Goal: Task Accomplishment & Management: Manage account settings

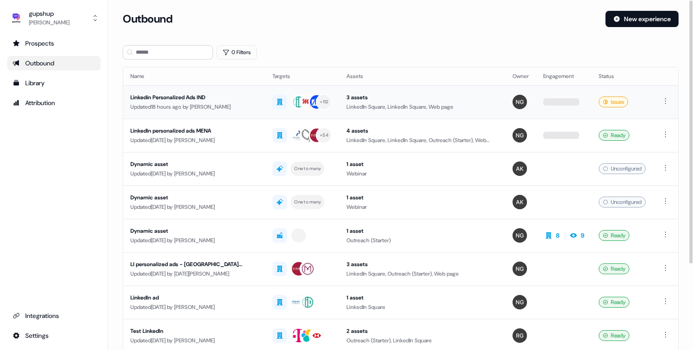
click at [192, 99] on div "Linkedin Personalized Ads IND" at bounding box center [194, 97] width 128 height 9
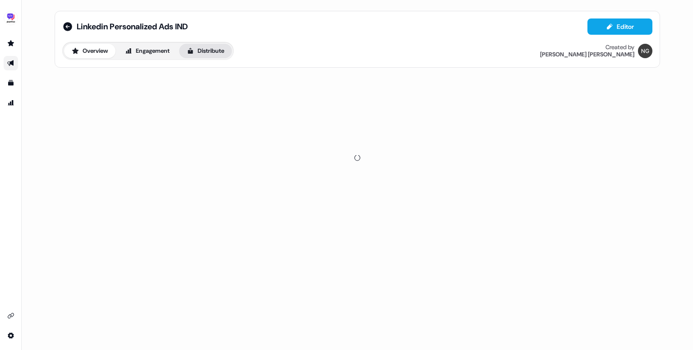
click at [215, 52] on button "Distribute" at bounding box center [205, 51] width 53 height 14
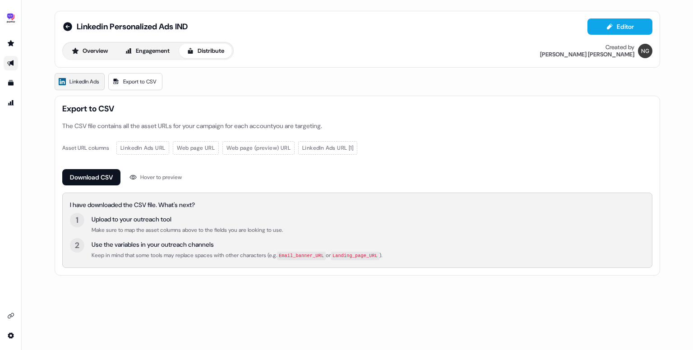
click at [74, 78] on span "LinkedIn Ads" at bounding box center [83, 81] width 29 height 9
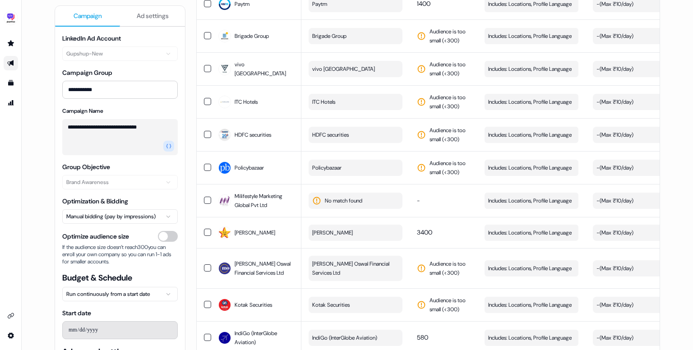
scroll to position [3606, 0]
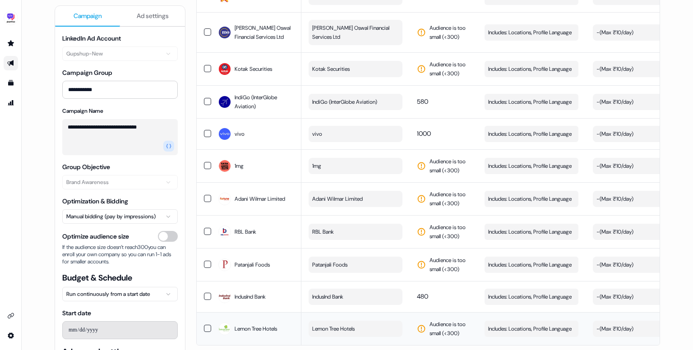
click at [205, 325] on button "button" at bounding box center [207, 328] width 7 height 7
click at [207, 293] on button "button" at bounding box center [207, 296] width 7 height 7
click at [201, 248] on td at bounding box center [204, 264] width 14 height 33
click at [204, 228] on button "button" at bounding box center [207, 231] width 7 height 7
click at [205, 195] on button "button" at bounding box center [207, 198] width 7 height 7
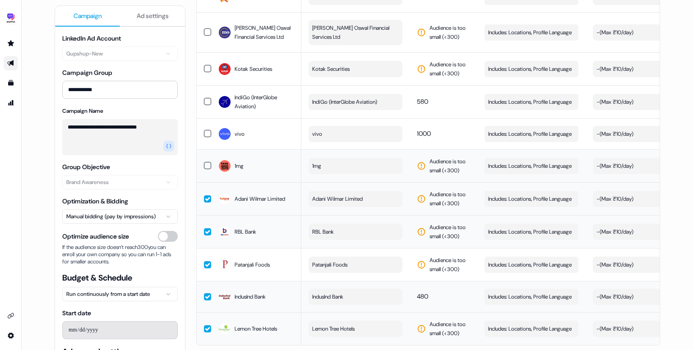
click at [205, 162] on button "button" at bounding box center [207, 165] width 7 height 7
click at [205, 130] on button "button" at bounding box center [207, 133] width 7 height 7
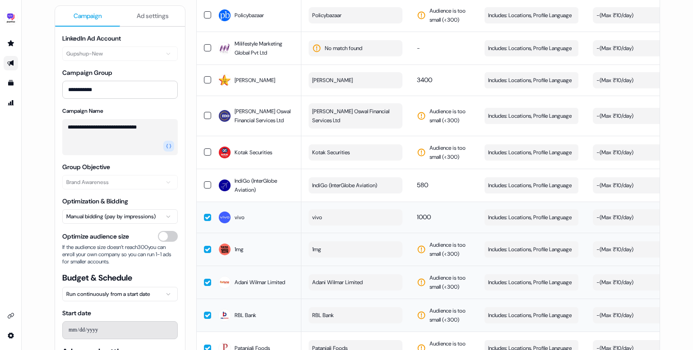
scroll to position [3522, 0]
click at [206, 182] on button "button" at bounding box center [207, 185] width 7 height 7
click at [205, 149] on button "button" at bounding box center [207, 152] width 7 height 7
click at [203, 101] on td at bounding box center [204, 116] width 14 height 40
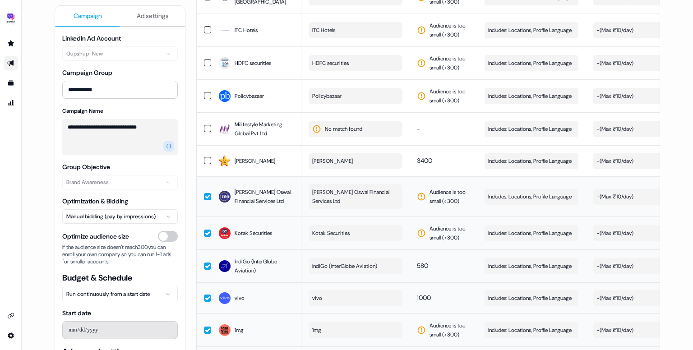
scroll to position [3441, 0]
click at [207, 157] on button "button" at bounding box center [207, 160] width 7 height 7
click at [204, 125] on button "button" at bounding box center [207, 128] width 7 height 7
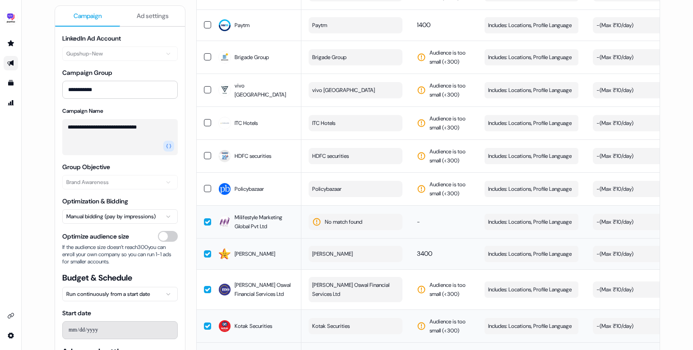
scroll to position [3348, 0]
click at [206, 185] on button "button" at bounding box center [207, 188] width 7 height 7
click at [206, 152] on button "button" at bounding box center [207, 155] width 7 height 7
click at [207, 120] on button "button" at bounding box center [207, 123] width 7 height 7
click at [205, 87] on button "button" at bounding box center [207, 90] width 7 height 7
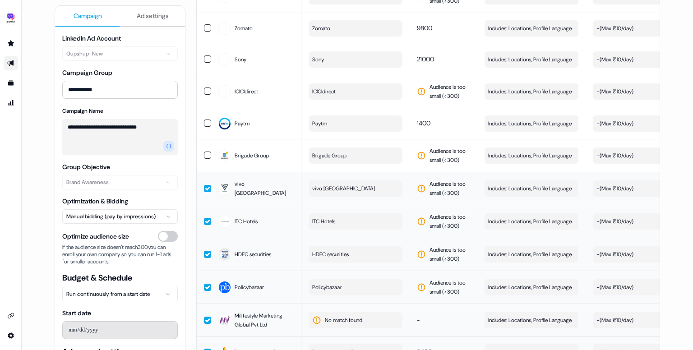
scroll to position [3247, 0]
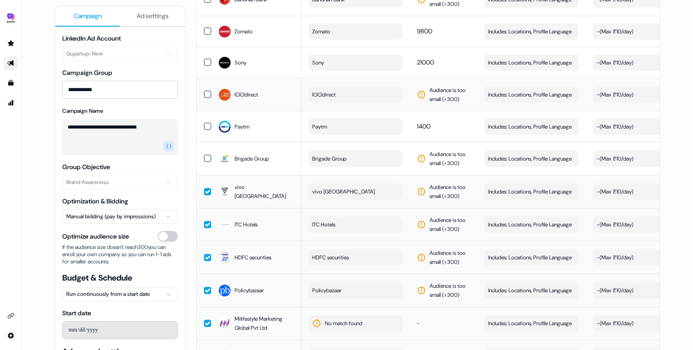
click at [204, 91] on button "button" at bounding box center [207, 94] width 7 height 7
click at [204, 123] on button "button" at bounding box center [207, 126] width 7 height 7
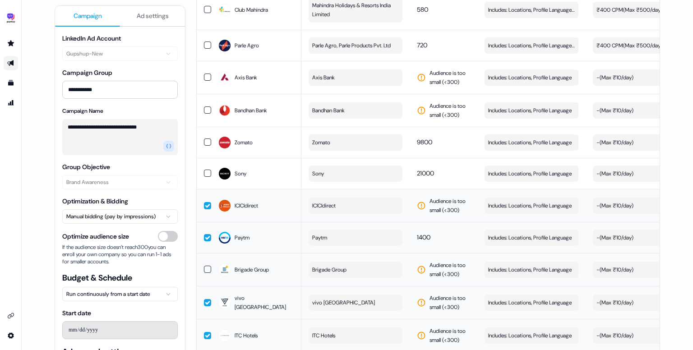
scroll to position [3136, 0]
click at [205, 139] on button "button" at bounding box center [207, 142] width 7 height 7
click at [207, 170] on button "button" at bounding box center [207, 173] width 7 height 7
click at [208, 266] on button "button" at bounding box center [207, 269] width 7 height 7
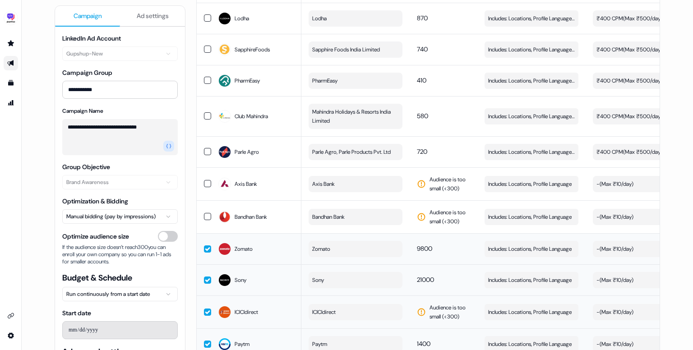
scroll to position [3029, 0]
click at [207, 213] on button "button" at bounding box center [207, 216] width 7 height 7
click at [207, 180] on button "button" at bounding box center [207, 183] width 7 height 7
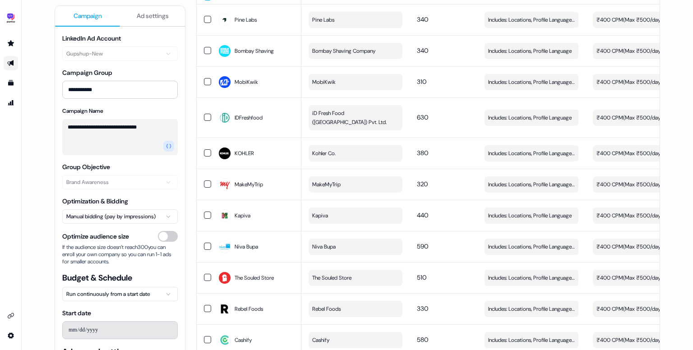
scroll to position [0, 0]
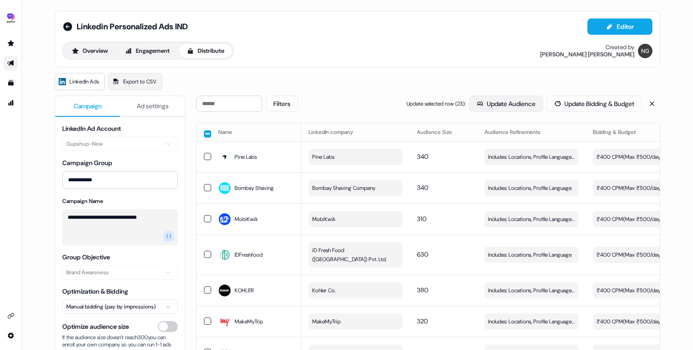
click at [490, 100] on button "Update Audience" at bounding box center [506, 104] width 74 height 16
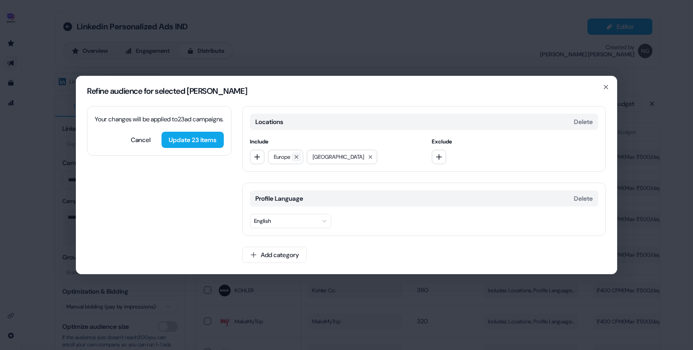
click at [296, 159] on icon at bounding box center [296, 156] width 5 height 5
click at [327, 157] on button at bounding box center [331, 156] width 9 height 9
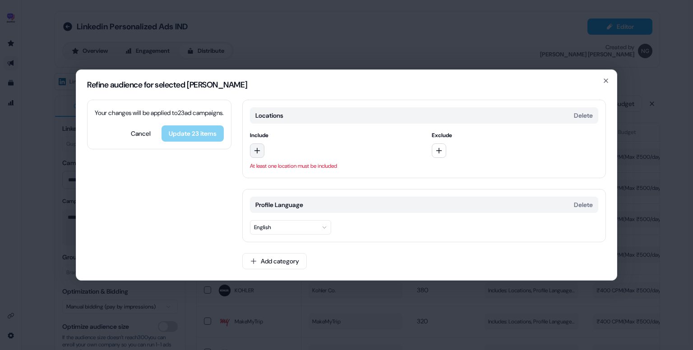
click at [261, 146] on button "button" at bounding box center [257, 150] width 14 height 14
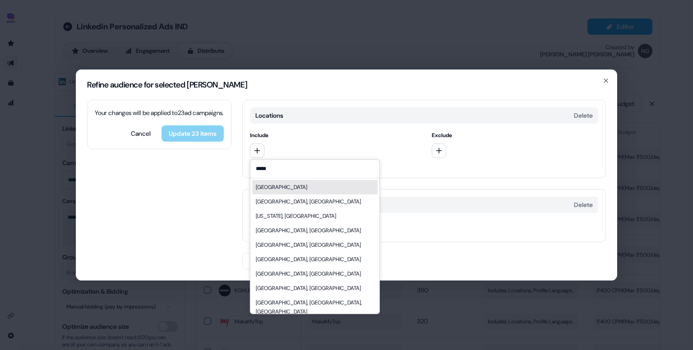
type input "*****"
click at [293, 186] on div "India" at bounding box center [314, 187] width 125 height 14
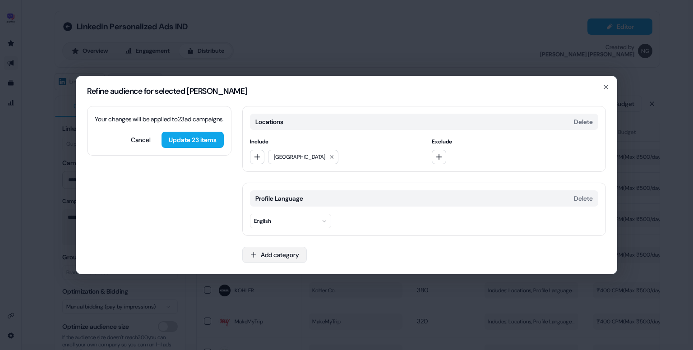
click at [274, 251] on button "Add category" at bounding box center [274, 255] width 64 height 16
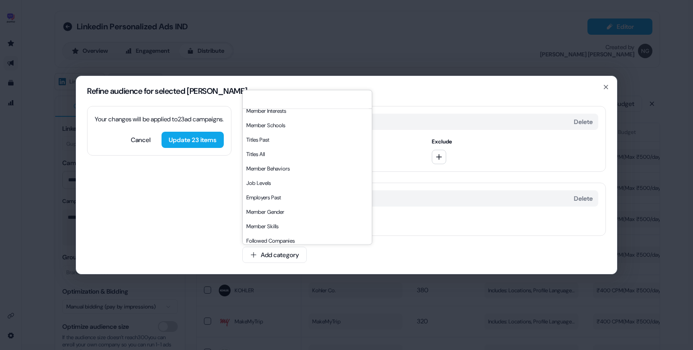
scroll to position [49, 0]
click at [269, 183] on div "Job Levels" at bounding box center [307, 182] width 129 height 14
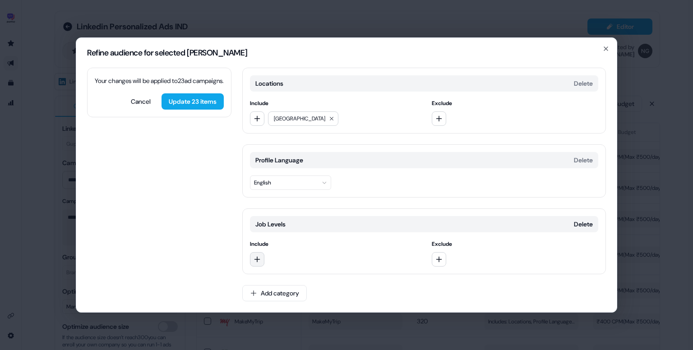
click at [260, 259] on icon "button" at bounding box center [256, 259] width 7 height 7
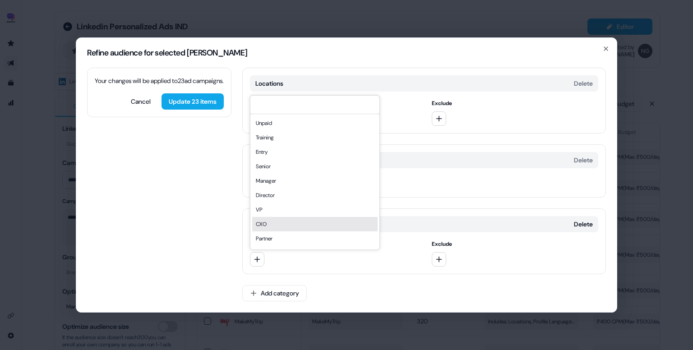
click at [286, 220] on div "CXO" at bounding box center [314, 224] width 125 height 14
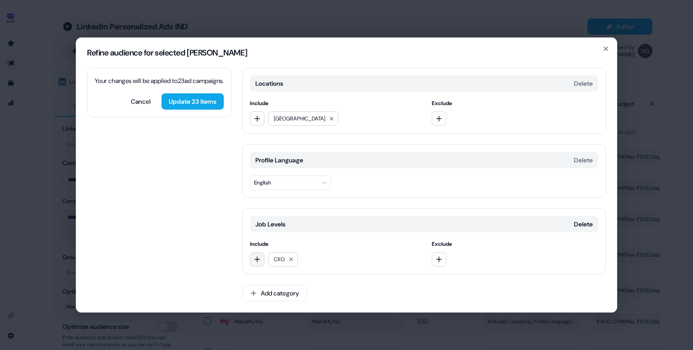
click at [253, 262] on button "button" at bounding box center [257, 259] width 14 height 14
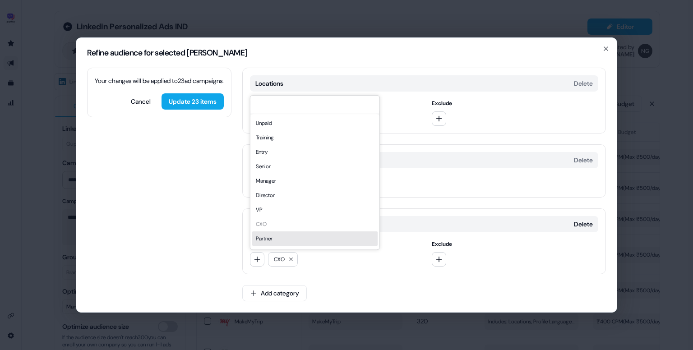
scroll to position [13, 0]
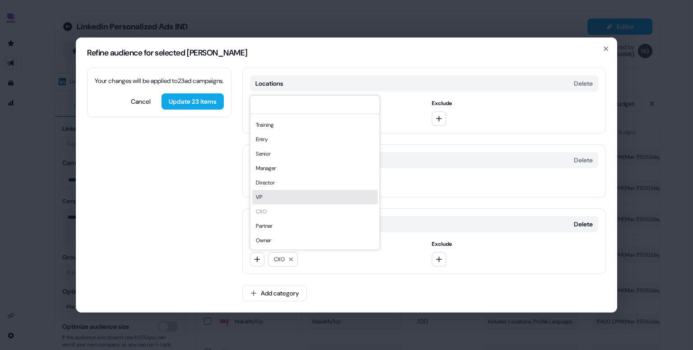
click at [275, 196] on div "VP" at bounding box center [314, 197] width 125 height 14
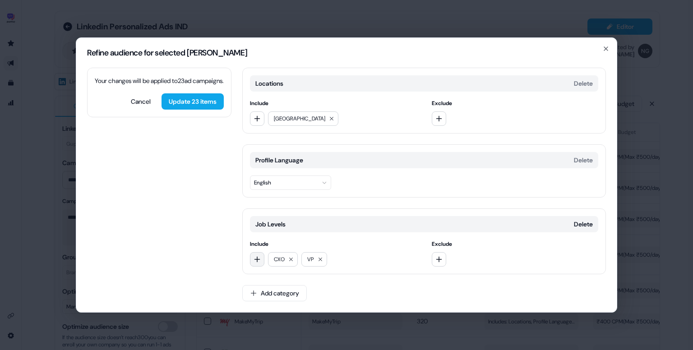
click at [260, 265] on button "button" at bounding box center [257, 259] width 14 height 14
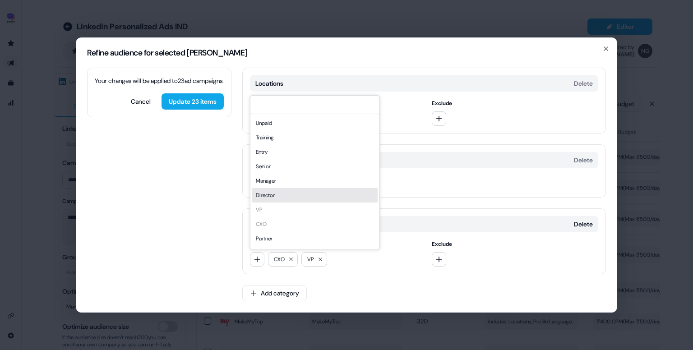
click at [280, 198] on div "Director" at bounding box center [314, 195] width 125 height 14
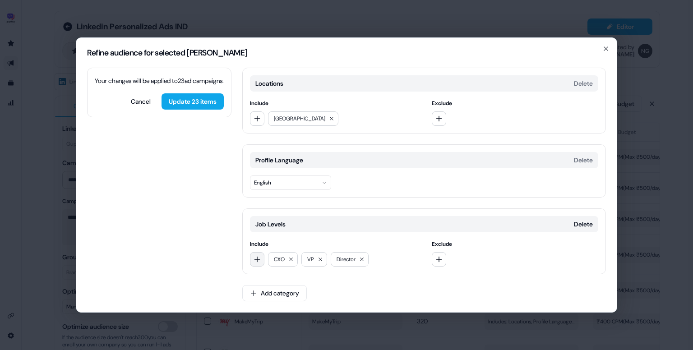
click at [258, 261] on icon "button" at bounding box center [256, 259] width 7 height 7
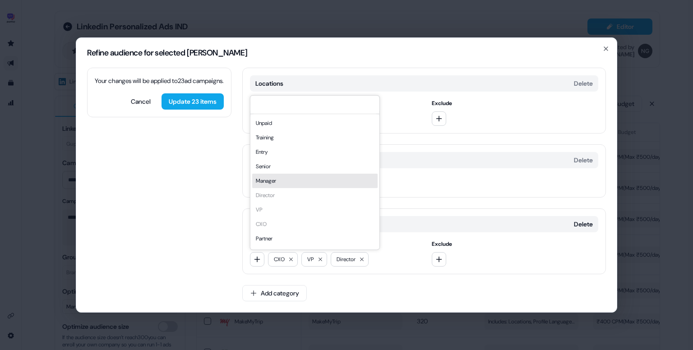
click at [274, 184] on div "Manager" at bounding box center [314, 181] width 125 height 14
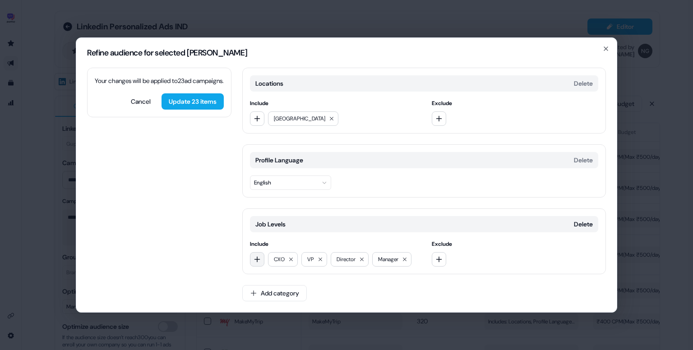
click at [260, 257] on button "button" at bounding box center [257, 259] width 14 height 14
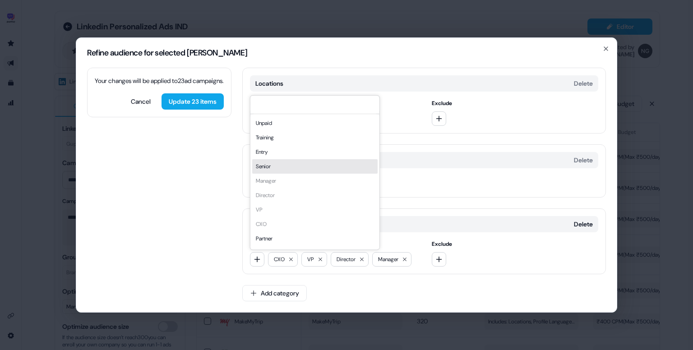
click at [274, 170] on div "Senior" at bounding box center [314, 166] width 125 height 14
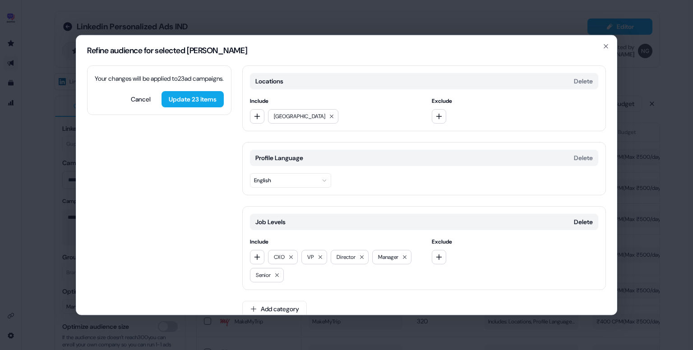
scroll to position [12, 0]
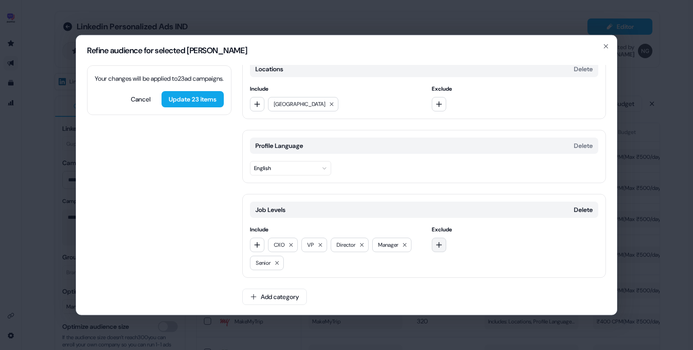
click at [440, 242] on icon "button" at bounding box center [438, 244] width 7 height 7
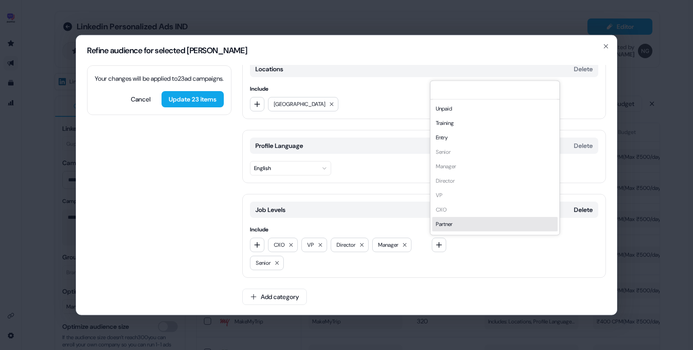
scroll to position [13, 0]
click at [304, 295] on button "Add category" at bounding box center [274, 297] width 64 height 16
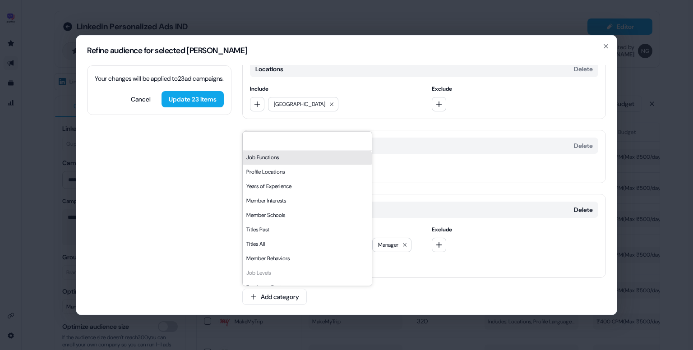
click at [314, 162] on div "Job Functions" at bounding box center [307, 157] width 129 height 14
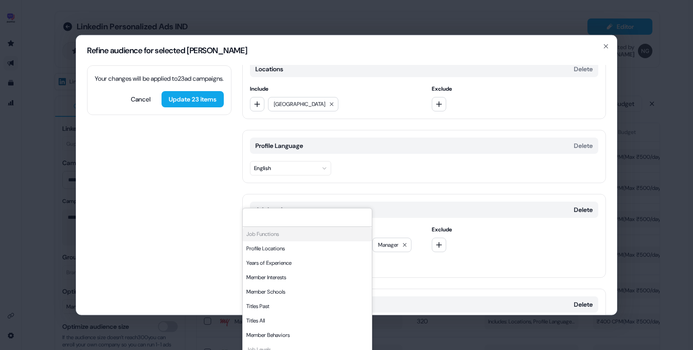
scroll to position [88, 0]
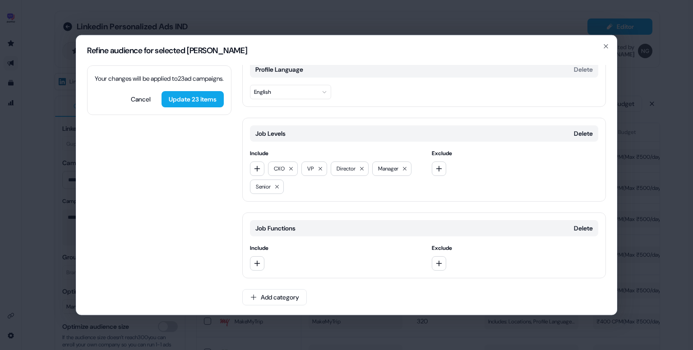
click at [429, 265] on div "Include Exclude" at bounding box center [424, 257] width 348 height 27
click at [441, 262] on button "button" at bounding box center [439, 263] width 14 height 14
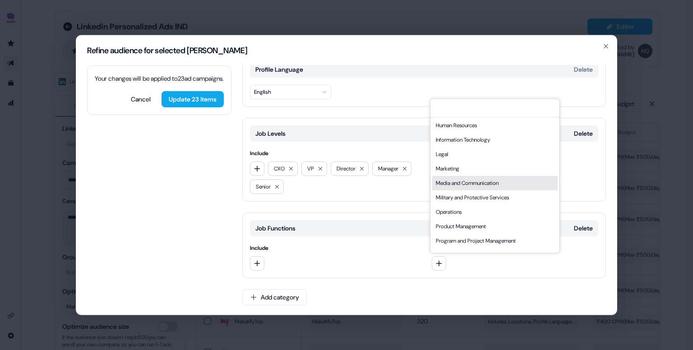
scroll to position [137, 0]
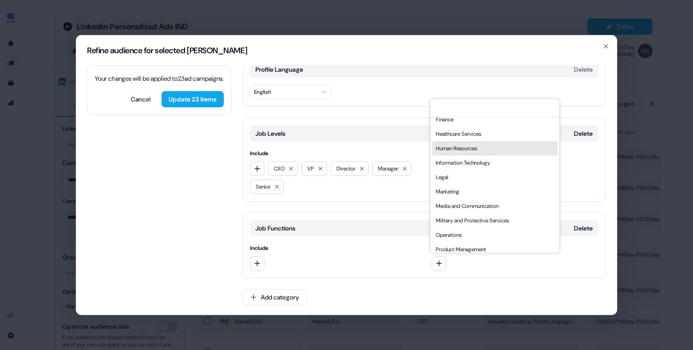
click at [465, 145] on div "Human Resources" at bounding box center [494, 148] width 125 height 14
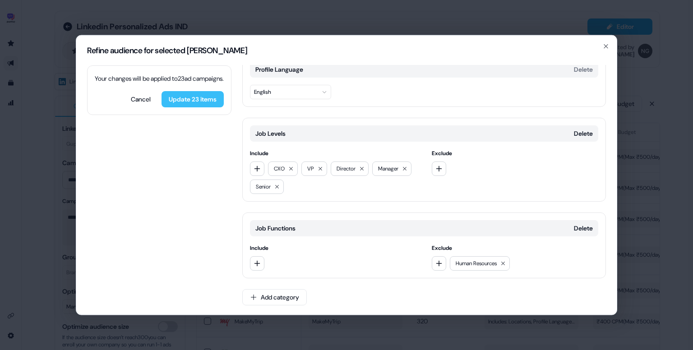
click at [189, 105] on button "Update 23 items" at bounding box center [192, 99] width 62 height 16
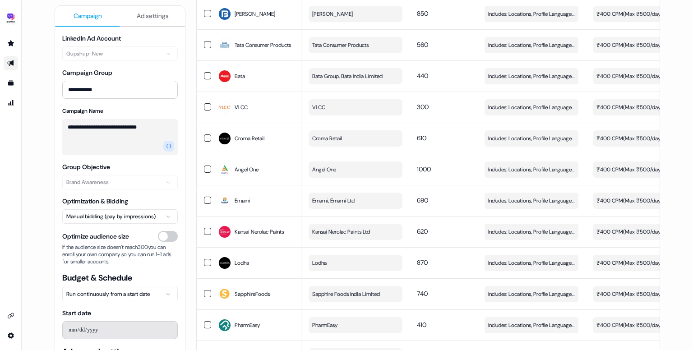
scroll to position [2783, 0]
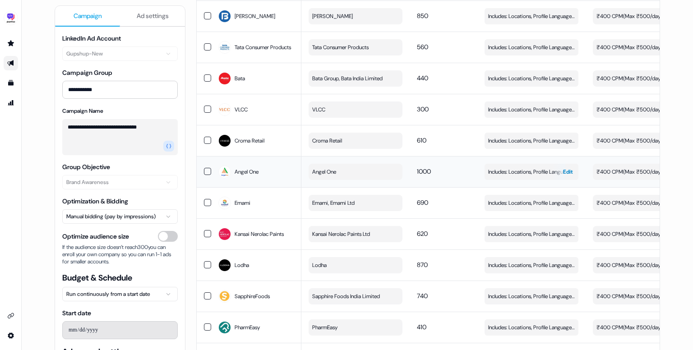
click at [520, 167] on span "Includes: Locations, Profile Language, Job Functions, Job Levels" at bounding box center [531, 171] width 87 height 9
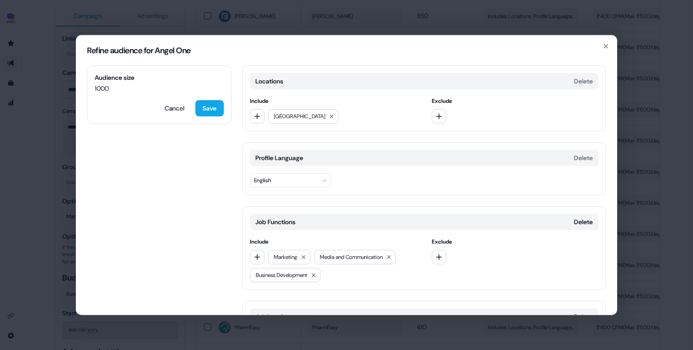
click at [606, 50] on div "Refine audience for Angel One" at bounding box center [346, 51] width 540 height 30
click at [604, 47] on icon "button" at bounding box center [606, 47] width 4 height 4
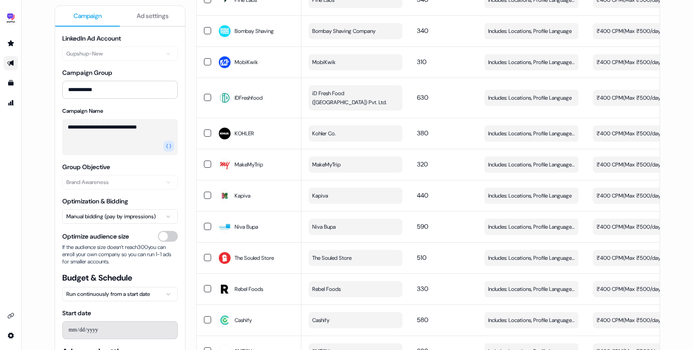
scroll to position [0, 0]
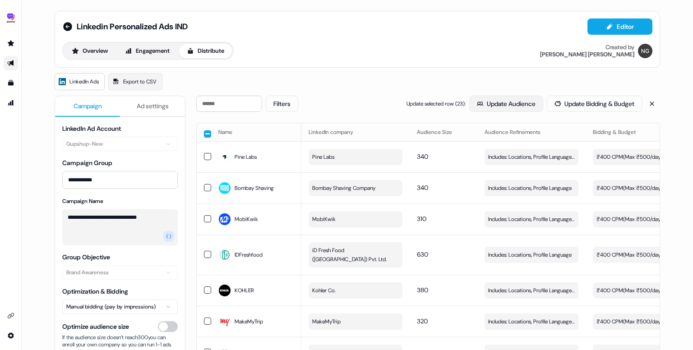
click at [510, 105] on button "Update Audience" at bounding box center [506, 104] width 74 height 16
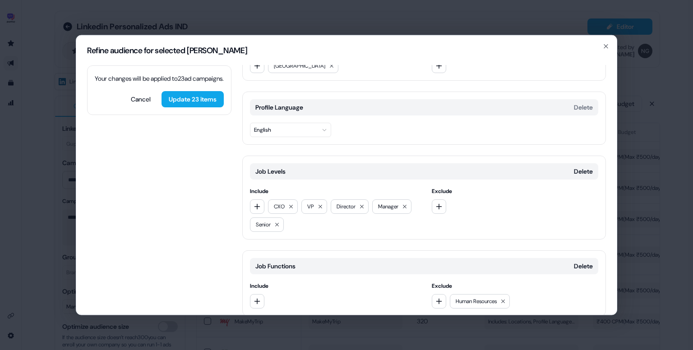
scroll to position [88, 0]
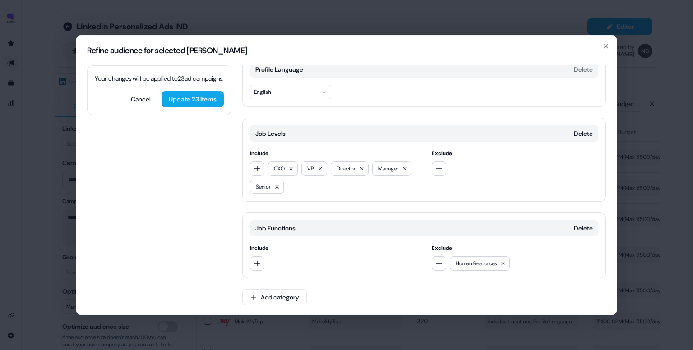
click at [265, 261] on div at bounding box center [333, 263] width 167 height 14
click at [260, 261] on icon "button" at bounding box center [256, 263] width 7 height 7
type input "****"
click at [276, 299] on div "Marketing" at bounding box center [314, 299] width 125 height 14
click at [260, 263] on icon "button" at bounding box center [256, 263] width 7 height 7
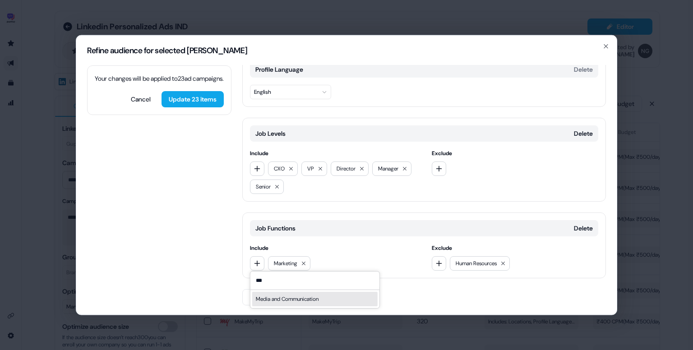
type input "***"
click at [296, 296] on div "Media and Communication" at bounding box center [314, 299] width 125 height 14
click at [258, 260] on icon "button" at bounding box center [256, 263] width 7 height 7
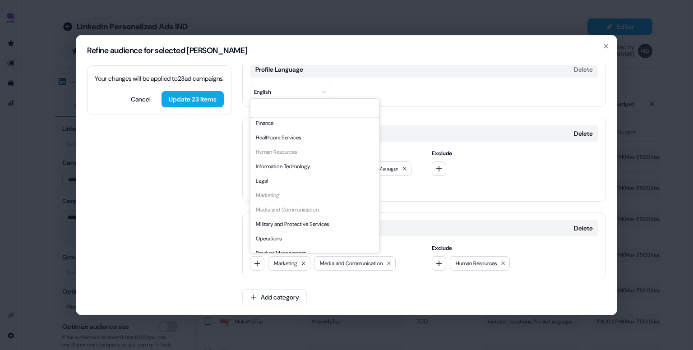
scroll to position [244, 0]
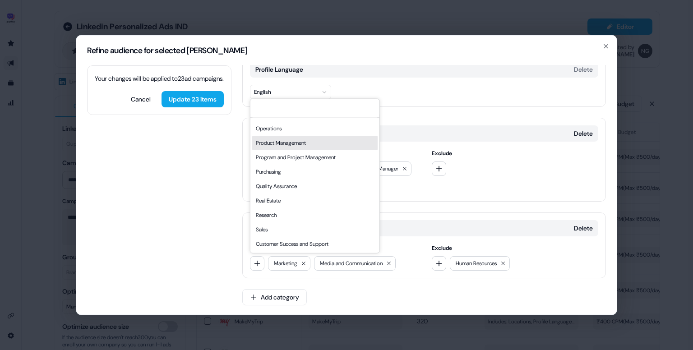
click at [301, 144] on div "Product Management" at bounding box center [314, 143] width 125 height 14
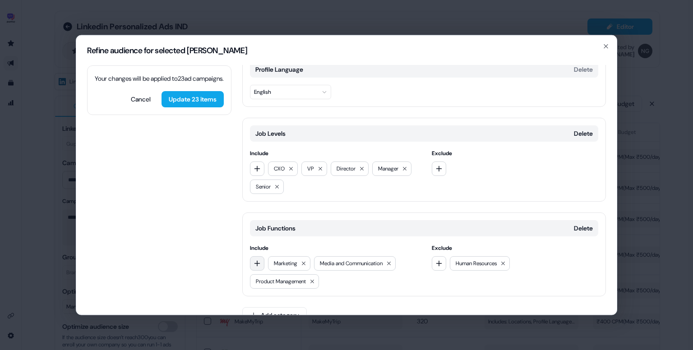
click at [259, 267] on button "button" at bounding box center [257, 263] width 14 height 14
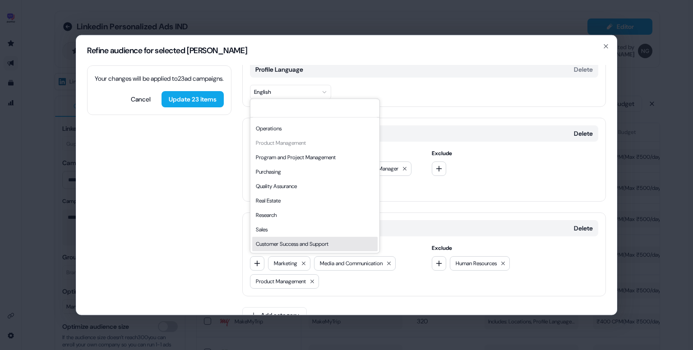
click at [299, 239] on div "Customer Success and Support" at bounding box center [314, 244] width 125 height 14
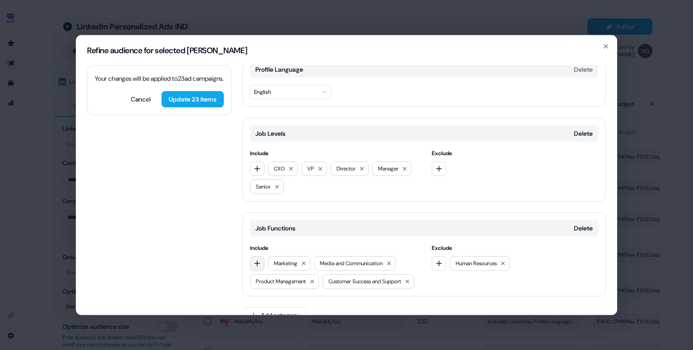
click at [258, 256] on button "button" at bounding box center [257, 263] width 14 height 14
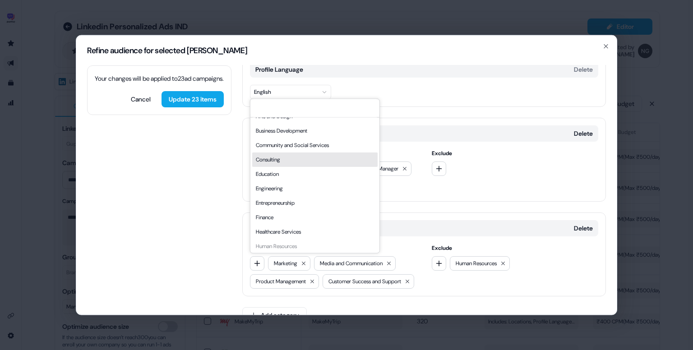
scroll to position [0, 0]
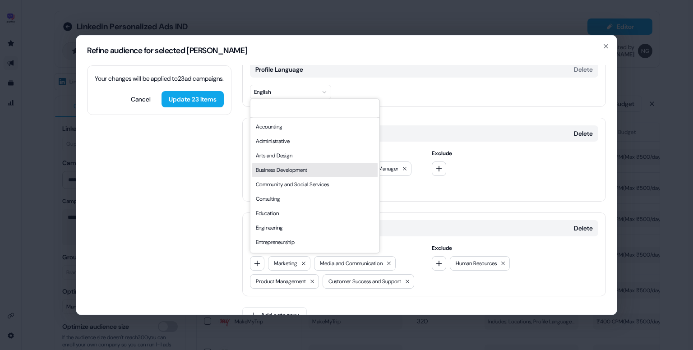
click at [322, 165] on div "Business Development" at bounding box center [314, 170] width 125 height 14
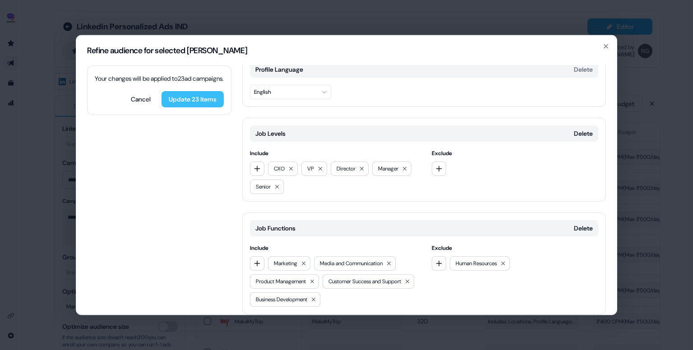
click at [201, 107] on button "Update 23 items" at bounding box center [192, 99] width 62 height 16
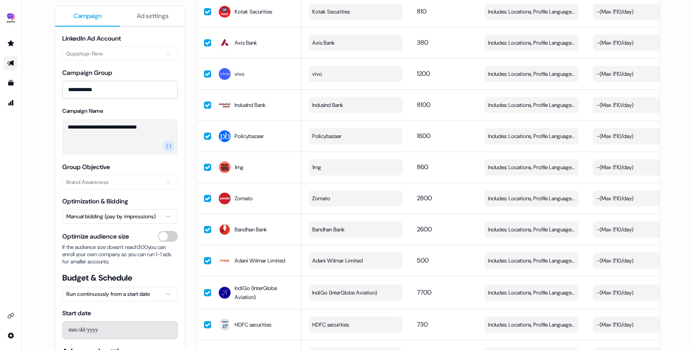
scroll to position [3518, 0]
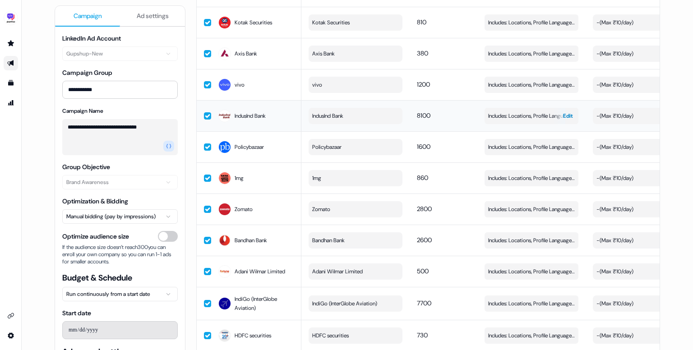
click at [509, 111] on span "Includes: Locations, Profile Language, Job Levels, Job Functions / Excludes: Jo…" at bounding box center [531, 115] width 87 height 9
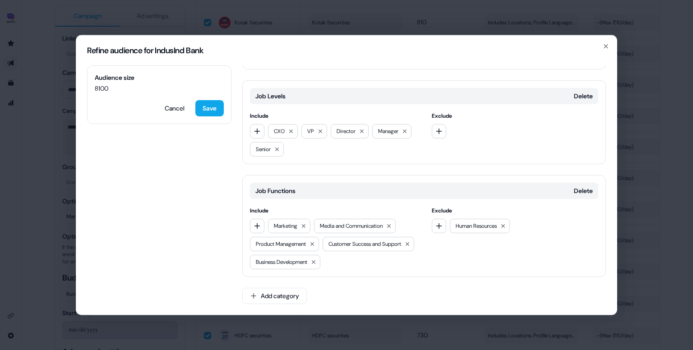
scroll to position [143, 0]
click at [605, 45] on icon "button" at bounding box center [605, 46] width 7 height 7
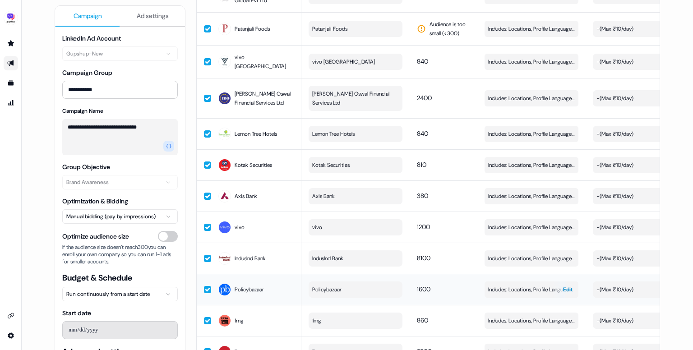
scroll to position [3584, 0]
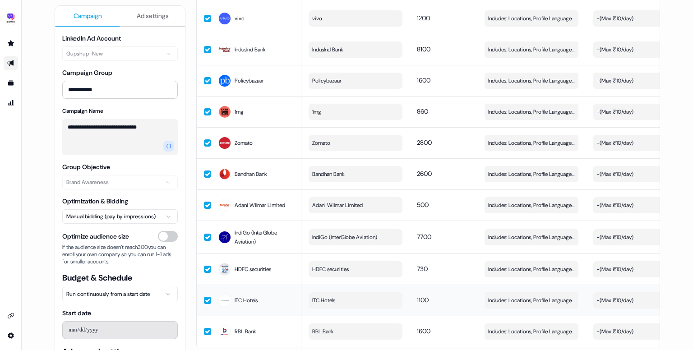
click at [205, 297] on button "button" at bounding box center [207, 300] width 7 height 7
click at [205, 296] on button "button" at bounding box center [207, 299] width 7 height 7
click at [204, 234] on button "button" at bounding box center [207, 237] width 7 height 7
click at [204, 233] on button "button" at bounding box center [207, 236] width 7 height 7
click at [204, 202] on button "button" at bounding box center [207, 205] width 7 height 7
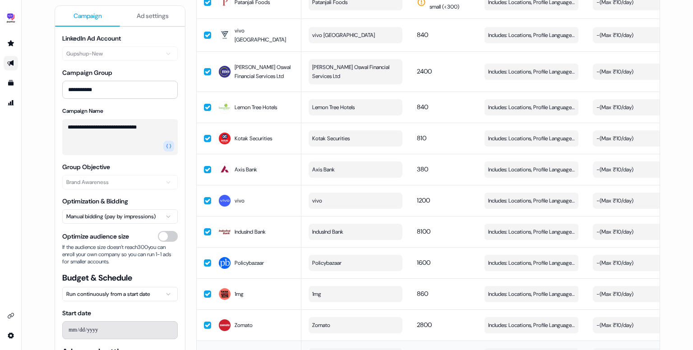
scroll to position [3398, 0]
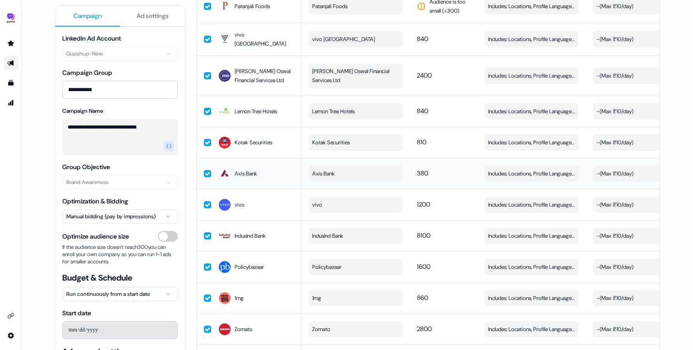
click at [205, 170] on button "button" at bounding box center [207, 173] width 7 height 7
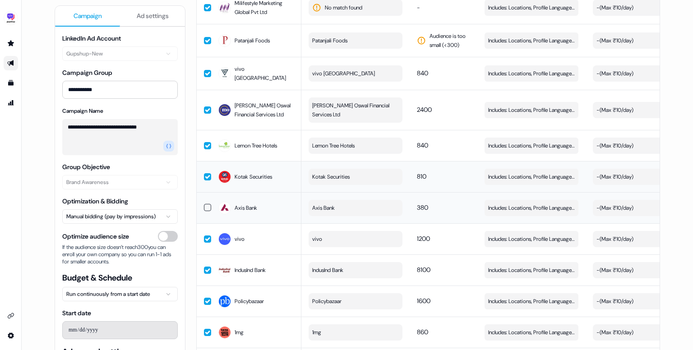
scroll to position [3363, 0]
click at [207, 130] on td at bounding box center [204, 145] width 14 height 31
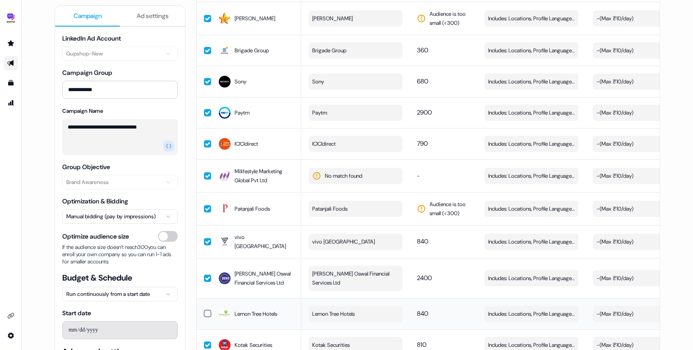
scroll to position [3180, 0]
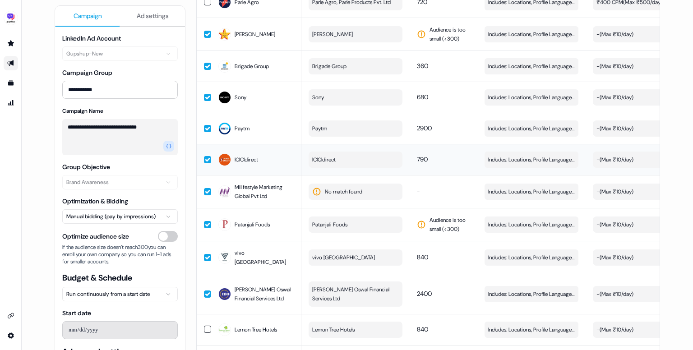
click at [207, 156] on button "button" at bounding box center [207, 159] width 7 height 7
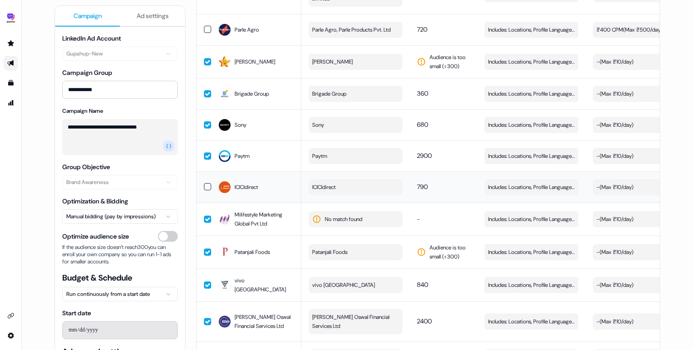
scroll to position [3152, 0]
click at [206, 91] on button "button" at bounding box center [207, 94] width 7 height 7
click at [207, 122] on button "button" at bounding box center [207, 125] width 7 height 7
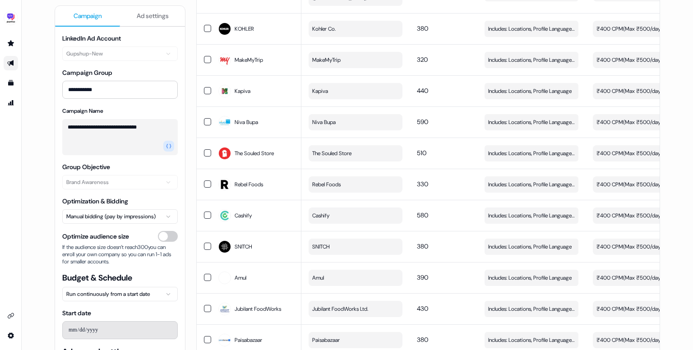
scroll to position [0, 0]
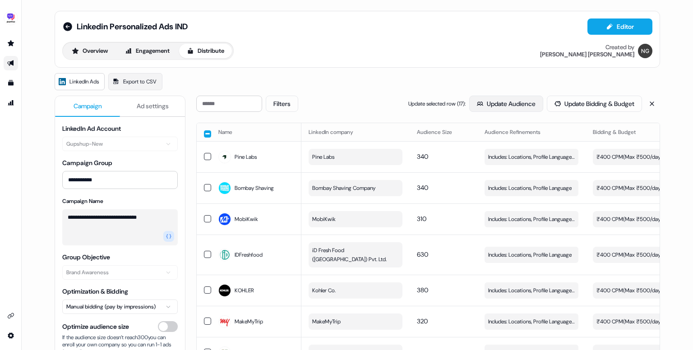
click at [478, 101] on button "Update Audience" at bounding box center [506, 104] width 74 height 16
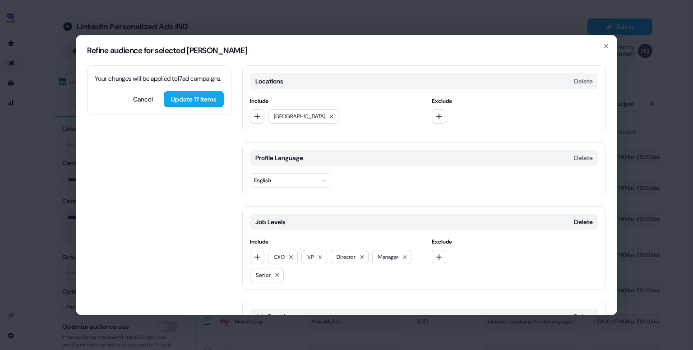
scroll to position [143, 0]
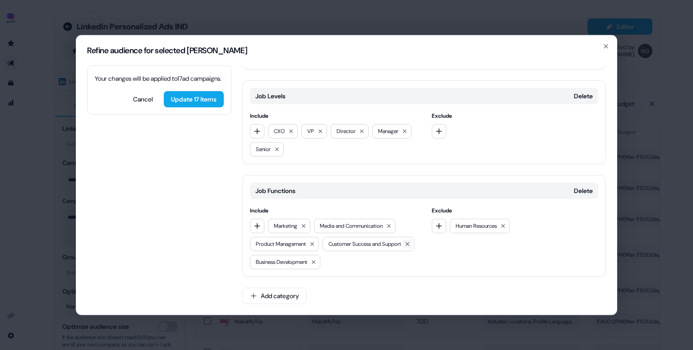
click at [405, 245] on icon at bounding box center [407, 243] width 5 height 5
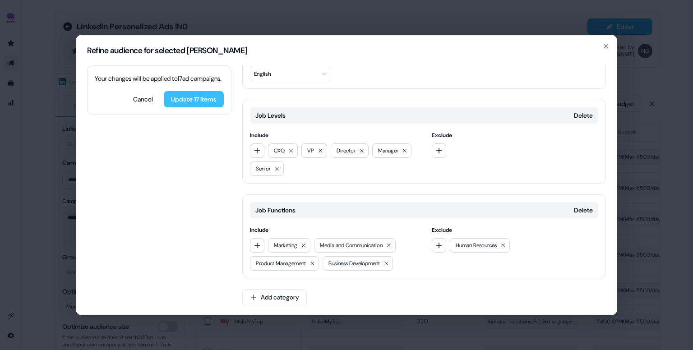
click at [206, 107] on button "Update 17 items" at bounding box center [194, 99] width 60 height 16
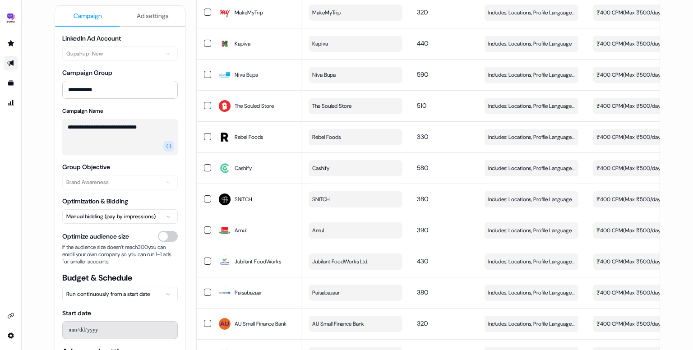
scroll to position [0, 0]
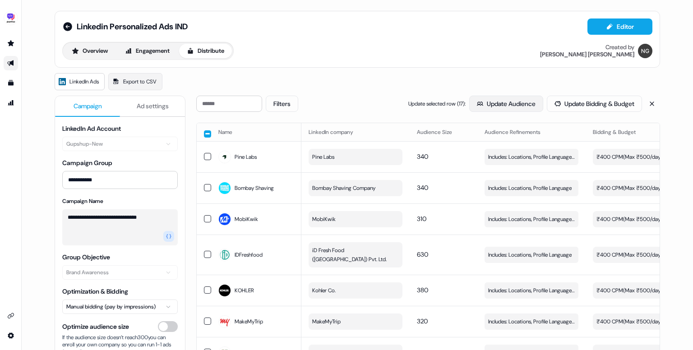
click at [502, 102] on button "Update Audience" at bounding box center [506, 104] width 74 height 16
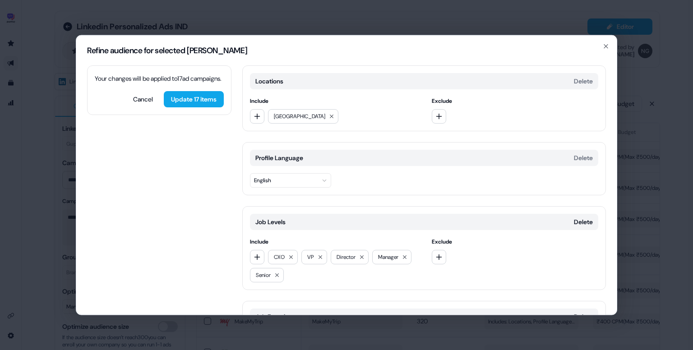
scroll to position [106, 0]
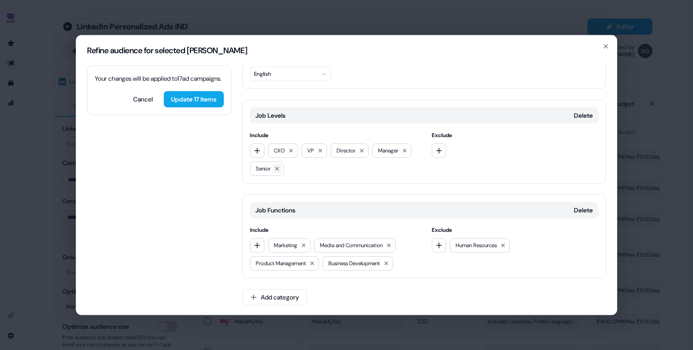
click at [280, 168] on icon at bounding box center [276, 168] width 5 height 5
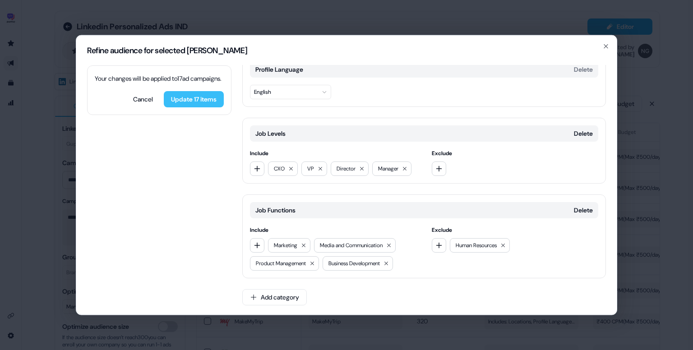
click at [195, 107] on button "Update 17 items" at bounding box center [194, 99] width 60 height 16
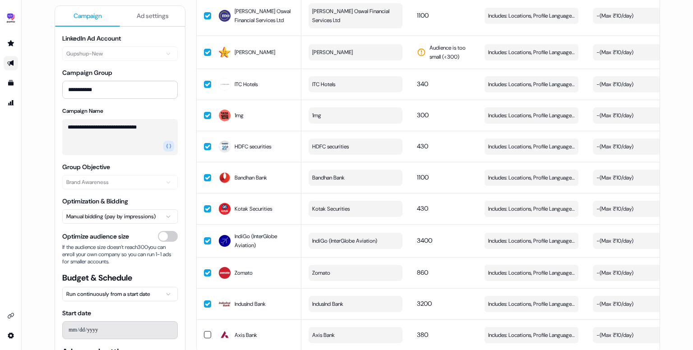
scroll to position [3586, 0]
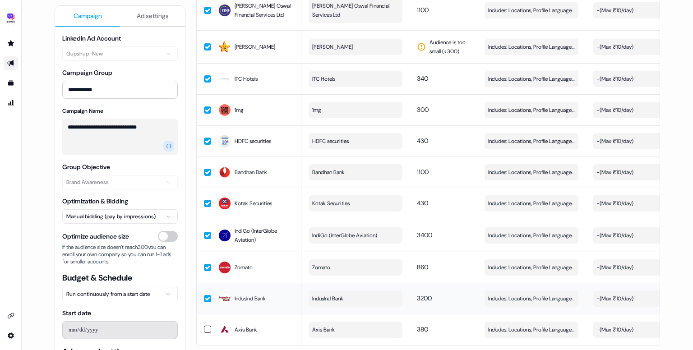
click at [204, 295] on button "button" at bounding box center [207, 298] width 7 height 7
click at [205, 264] on button "button" at bounding box center [207, 267] width 7 height 7
click at [200, 225] on td at bounding box center [204, 235] width 14 height 33
click at [204, 200] on button "button" at bounding box center [207, 203] width 7 height 7
click at [206, 157] on td at bounding box center [204, 172] width 14 height 31
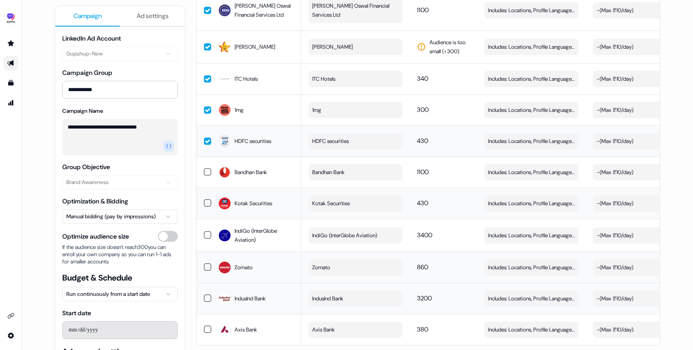
click at [285, 132] on td "HDFC securities" at bounding box center [256, 140] width 90 height 31
click at [274, 102] on div "1mg" at bounding box center [256, 110] width 76 height 16
click at [270, 71] on div "ITC Hotels" at bounding box center [256, 79] width 76 height 16
click at [269, 37] on td "[PERSON_NAME]" at bounding box center [256, 46] width 90 height 33
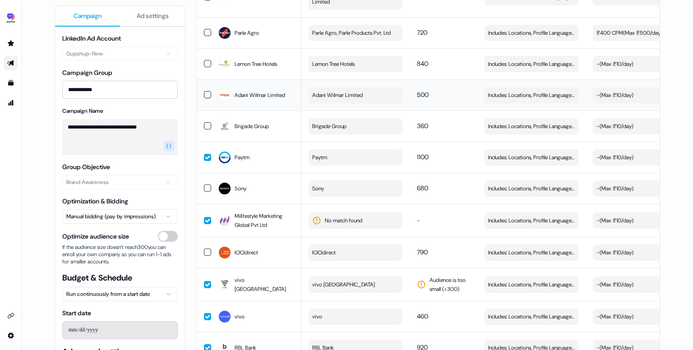
scroll to position [3149, 0]
click at [264, 149] on div "Paytm" at bounding box center [256, 157] width 76 height 16
click at [521, 152] on span "Includes: Locations, Profile Language, Job Levels, Job Functions / Excludes: Jo…" at bounding box center [531, 156] width 87 height 9
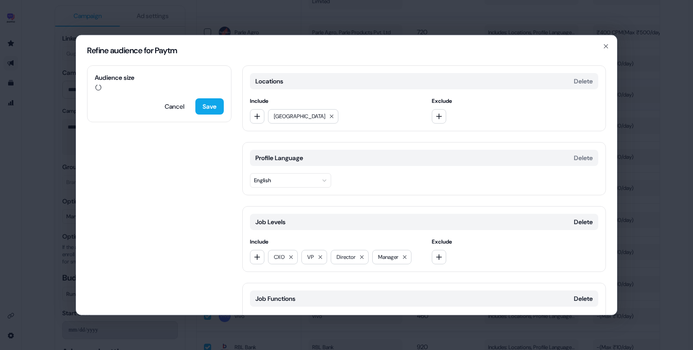
scroll to position [88, 0]
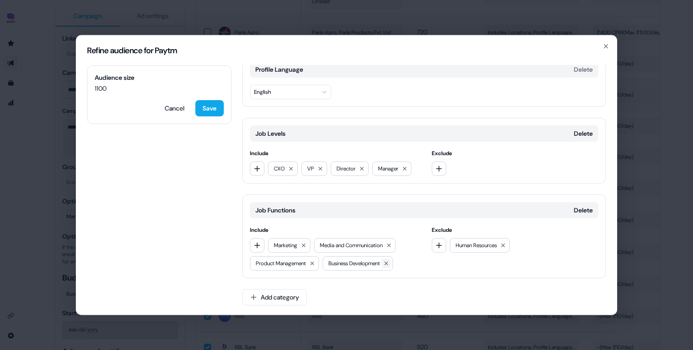
click at [389, 261] on icon at bounding box center [385, 263] width 5 height 5
click at [256, 239] on button "button" at bounding box center [257, 245] width 14 height 14
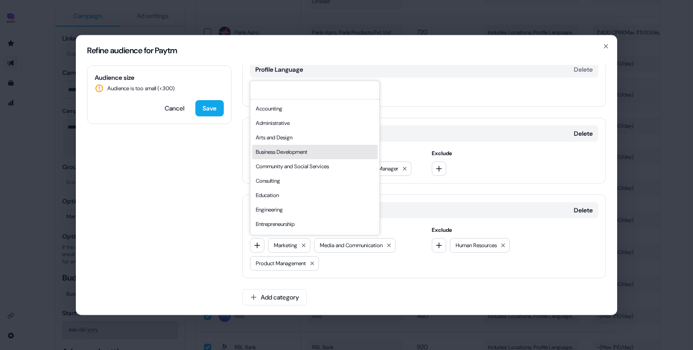
click at [284, 152] on div "Business Development" at bounding box center [314, 152] width 125 height 14
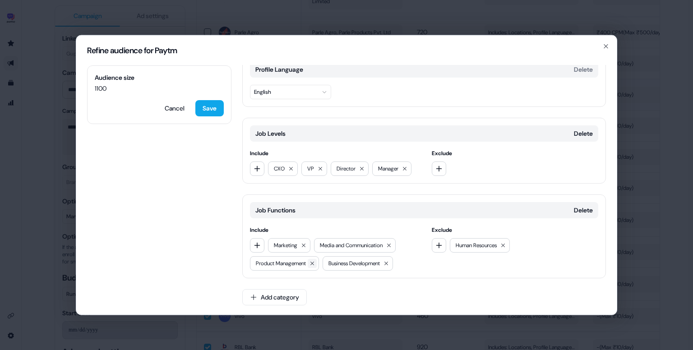
click at [315, 264] on icon at bounding box center [311, 263] width 5 height 5
click at [406, 167] on icon at bounding box center [405, 169] width 4 height 4
click at [254, 243] on icon "button" at bounding box center [256, 245] width 7 height 7
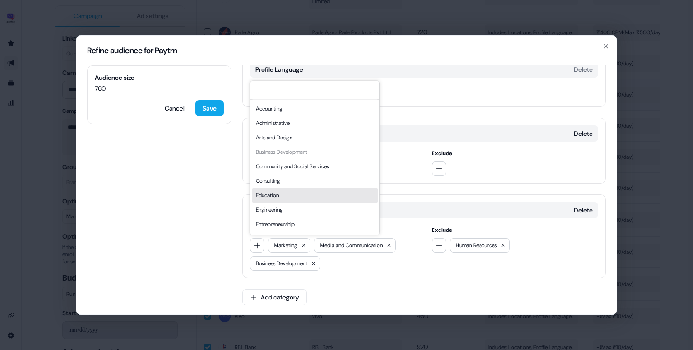
scroll to position [244, 0]
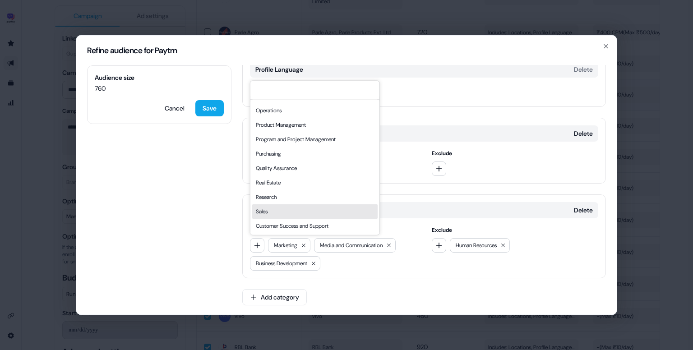
click at [272, 207] on div "Sales" at bounding box center [314, 211] width 125 height 14
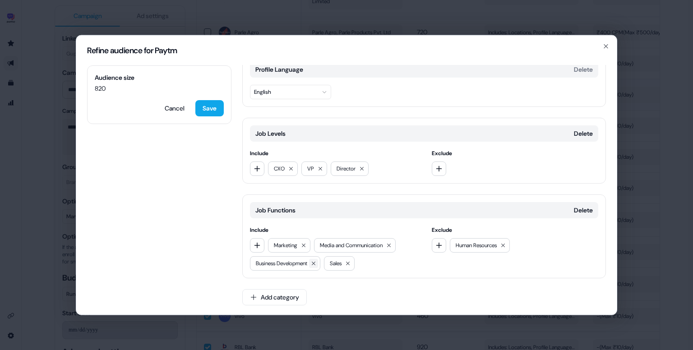
click at [316, 261] on icon at bounding box center [313, 263] width 5 height 5
click at [259, 165] on icon "button" at bounding box center [256, 168] width 7 height 7
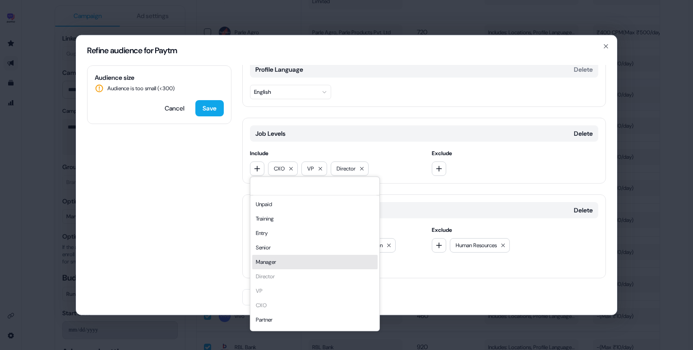
click at [281, 260] on div "Manager" at bounding box center [314, 262] width 125 height 14
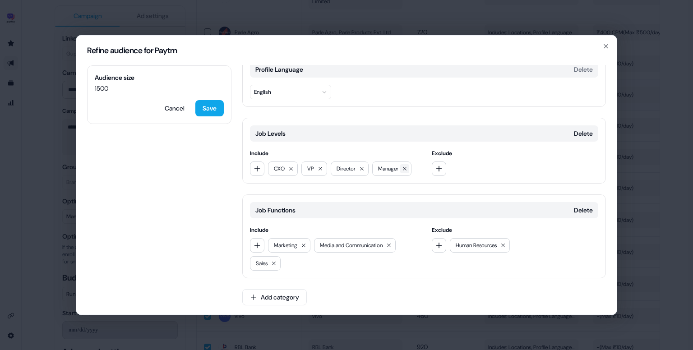
click at [405, 166] on icon at bounding box center [404, 168] width 5 height 5
click at [276, 263] on icon at bounding box center [273, 263] width 5 height 5
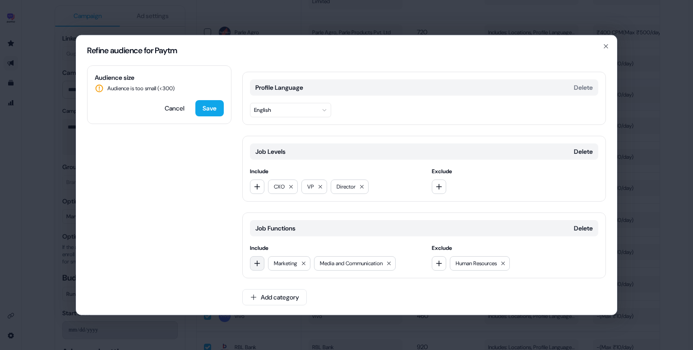
click at [258, 261] on icon "button" at bounding box center [256, 263] width 7 height 7
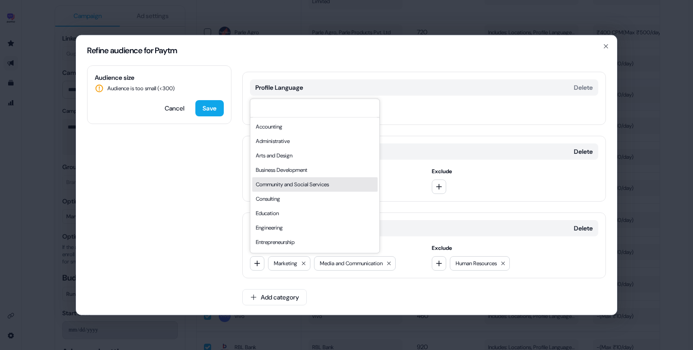
scroll to position [244, 0]
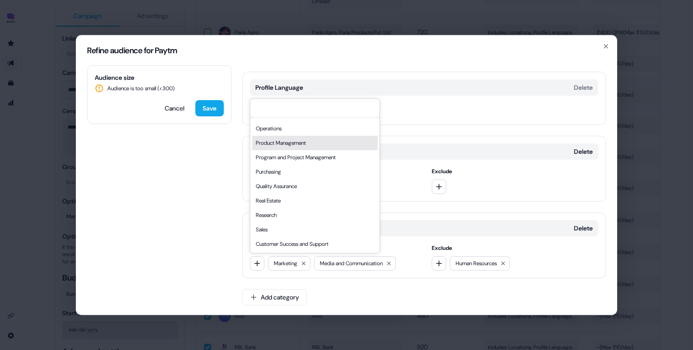
click at [293, 141] on div "Product Management" at bounding box center [314, 143] width 125 height 14
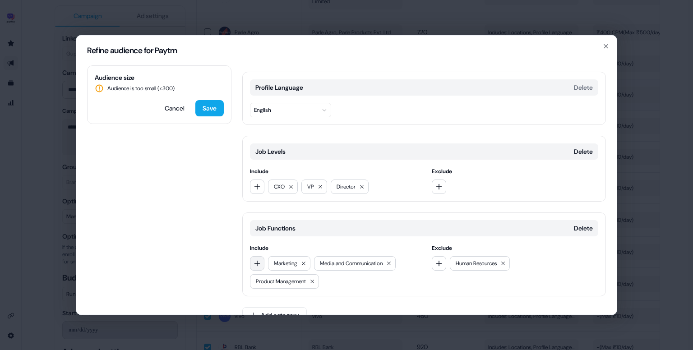
click at [262, 264] on button "button" at bounding box center [257, 263] width 14 height 14
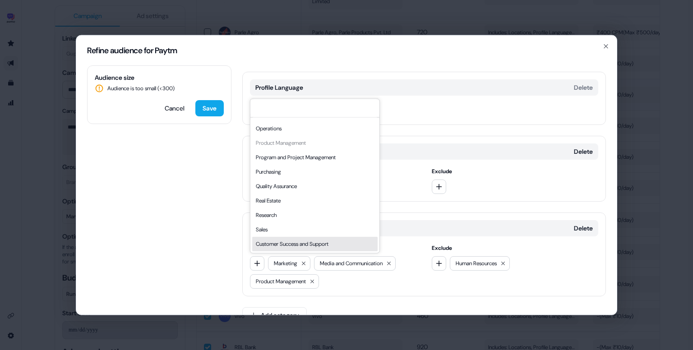
click at [310, 238] on div "Customer Success and Support" at bounding box center [314, 244] width 125 height 14
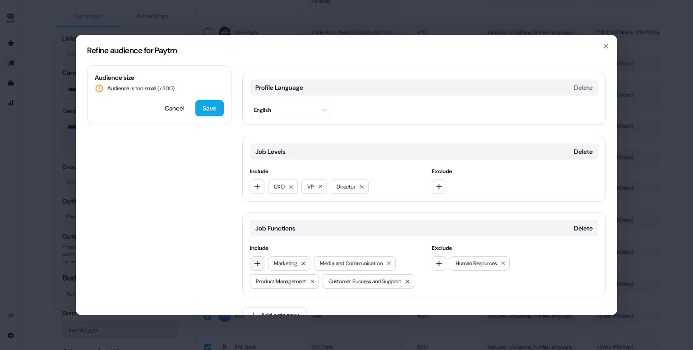
click at [254, 262] on icon "button" at bounding box center [256, 263] width 7 height 7
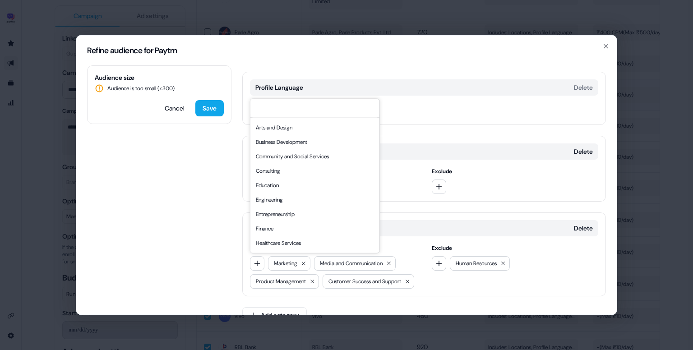
scroll to position [0, 0]
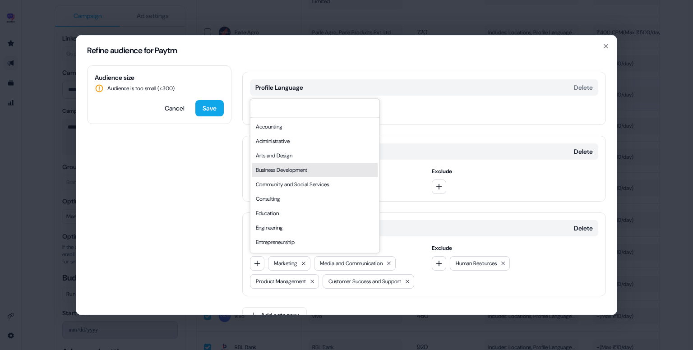
click at [290, 172] on div "Business Development" at bounding box center [314, 170] width 125 height 14
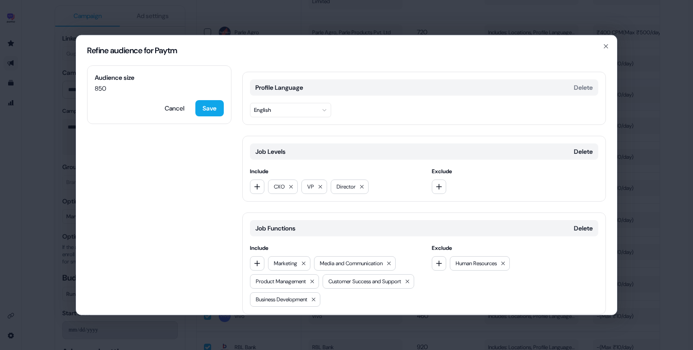
scroll to position [124, 0]
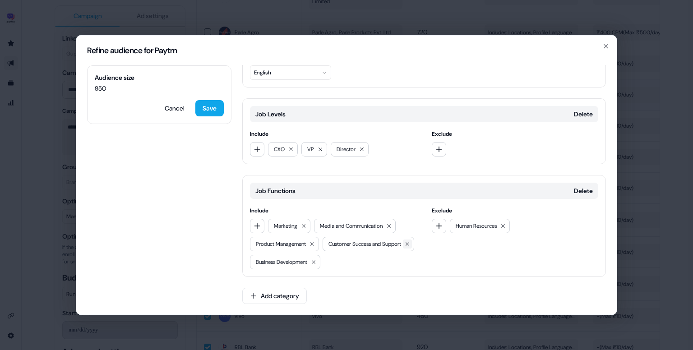
click at [405, 243] on icon at bounding box center [407, 243] width 5 height 5
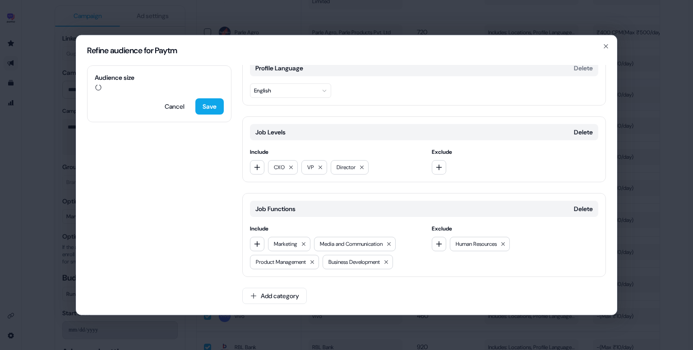
scroll to position [88, 0]
click at [313, 263] on button at bounding box center [312, 263] width 9 height 9
click at [204, 110] on button "Save" at bounding box center [209, 108] width 28 height 16
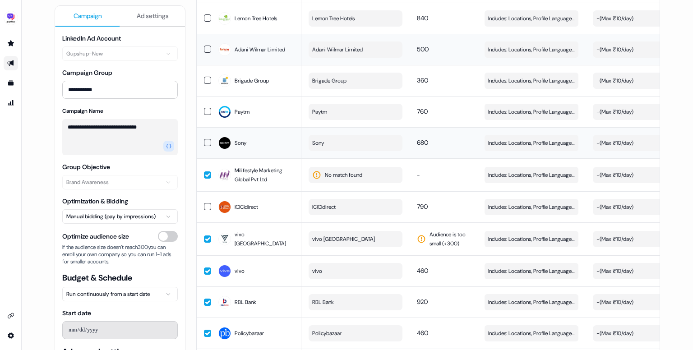
scroll to position [3198, 0]
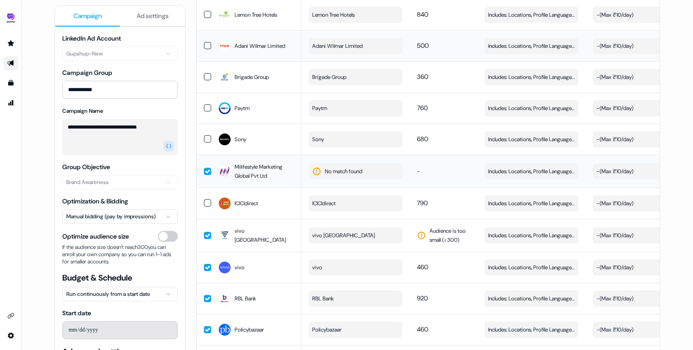
click at [358, 167] on span "No match found" at bounding box center [343, 171] width 37 height 9
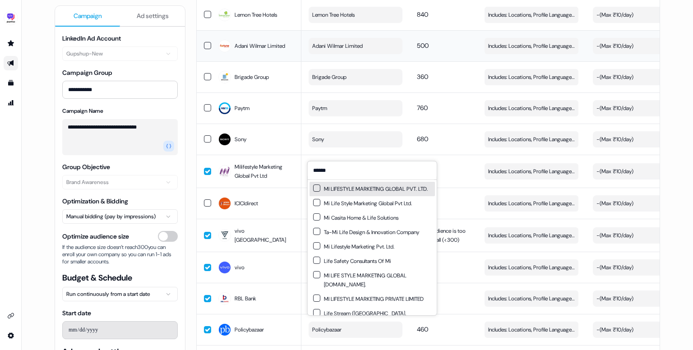
type input "******"
click at [382, 192] on div "MI LIFESTYLE MARKETING GLOBAL PVT. LTD." at bounding box center [370, 188] width 115 height 9
click at [448, 165] on td "-" at bounding box center [444, 171] width 68 height 33
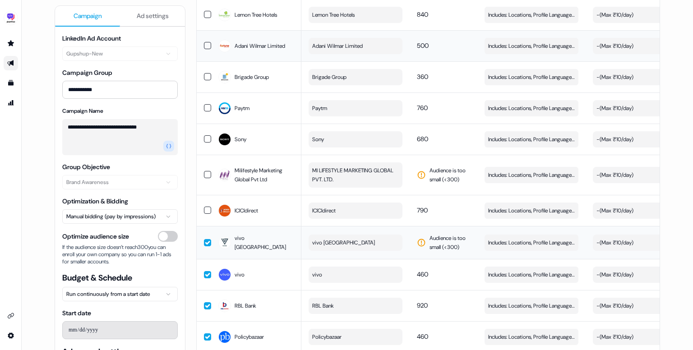
click at [377, 235] on button "vivo [GEOGRAPHIC_DATA]" at bounding box center [355, 243] width 94 height 16
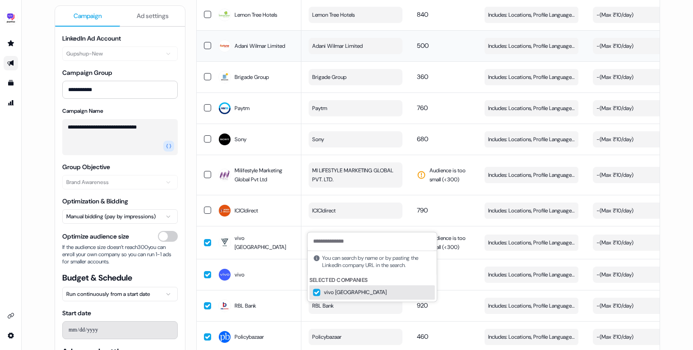
click at [318, 292] on button "Suggestions" at bounding box center [316, 292] width 7 height 7
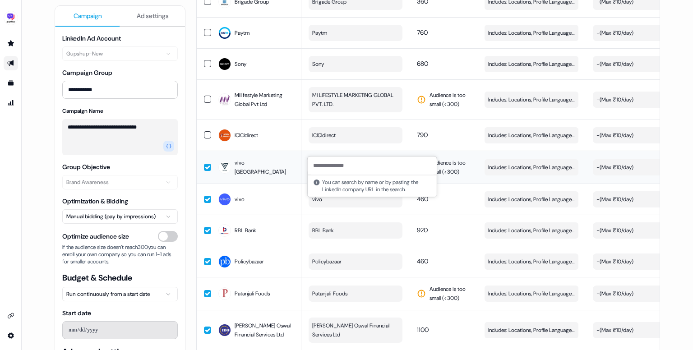
scroll to position [3274, 0]
click at [467, 214] on td "920" at bounding box center [444, 229] width 68 height 31
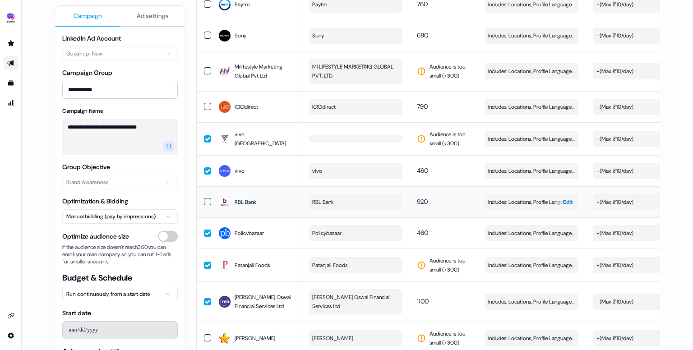
scroll to position [3318, 0]
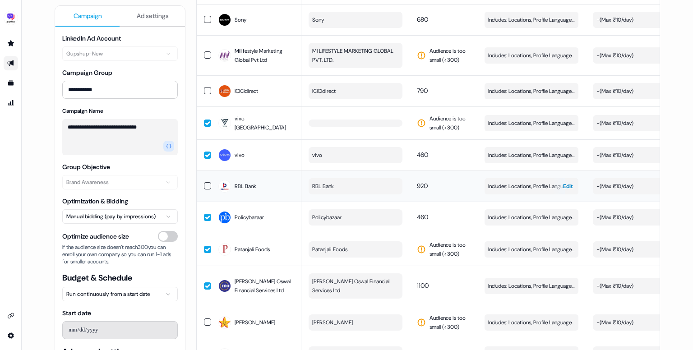
click at [525, 182] on span "Includes: Locations, Profile Language, Job Levels, Job Functions / Excludes: Jo…" at bounding box center [531, 186] width 87 height 9
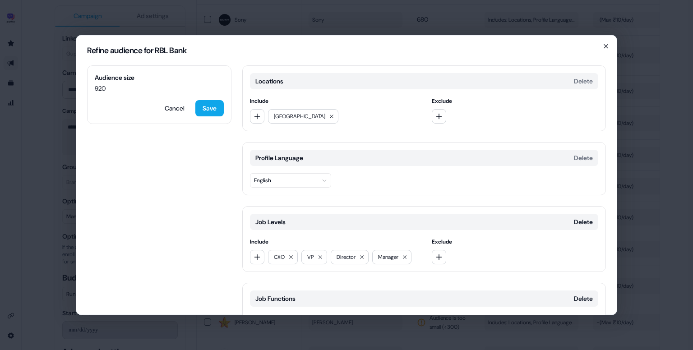
click at [608, 42] on div "Refine audience for RBL Bank" at bounding box center [346, 51] width 540 height 30
click at [603, 46] on icon "button" at bounding box center [605, 46] width 7 height 7
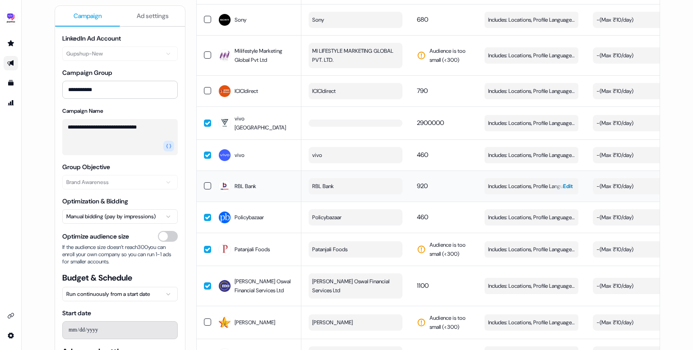
click at [524, 182] on span "Includes: Locations, Profile Language, Job Levels, Job Functions / Excludes: Jo…" at bounding box center [531, 186] width 87 height 9
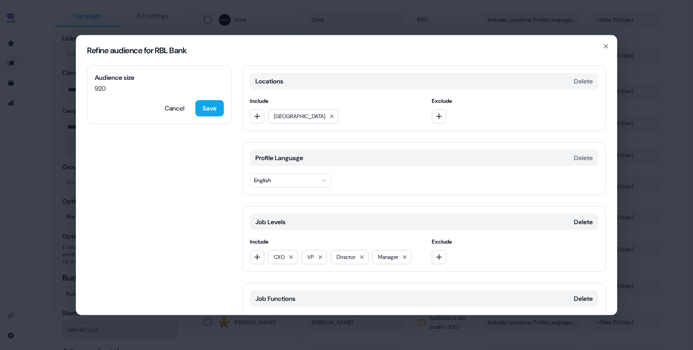
scroll to position [88, 0]
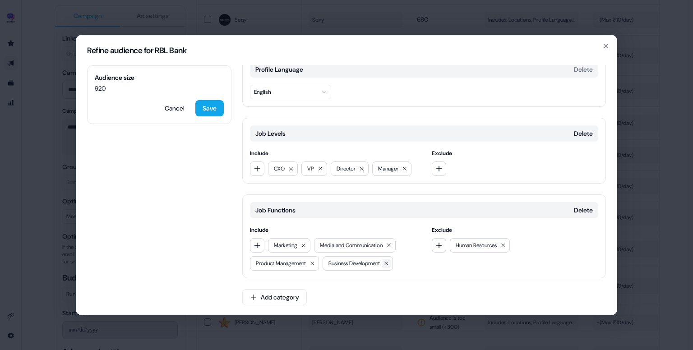
click at [389, 262] on icon at bounding box center [385, 263] width 5 height 5
click at [259, 242] on icon "button" at bounding box center [256, 245] width 7 height 7
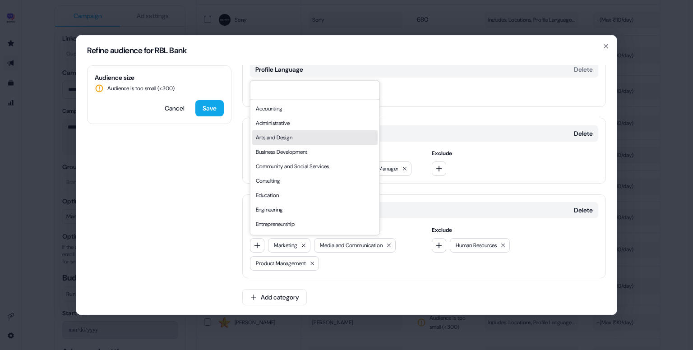
click at [303, 145] on div "Business Development" at bounding box center [314, 152] width 125 height 14
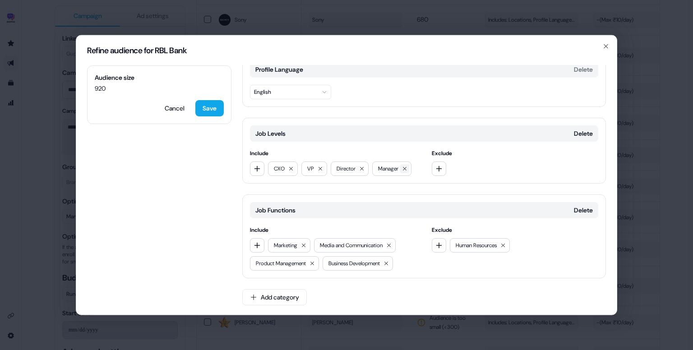
click at [407, 166] on icon at bounding box center [404, 168] width 5 height 5
click at [314, 263] on icon at bounding box center [311, 263] width 5 height 5
click at [213, 109] on button "Save" at bounding box center [209, 108] width 28 height 16
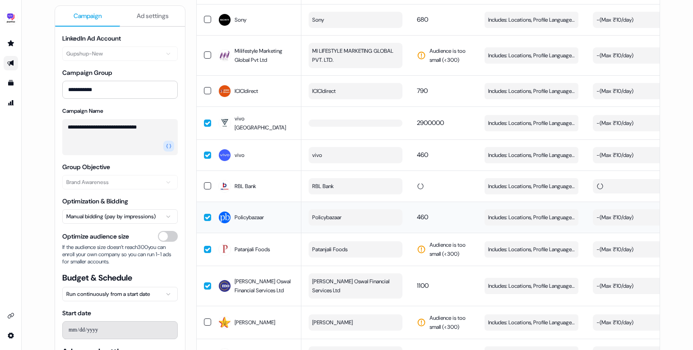
scroll to position [3346, 0]
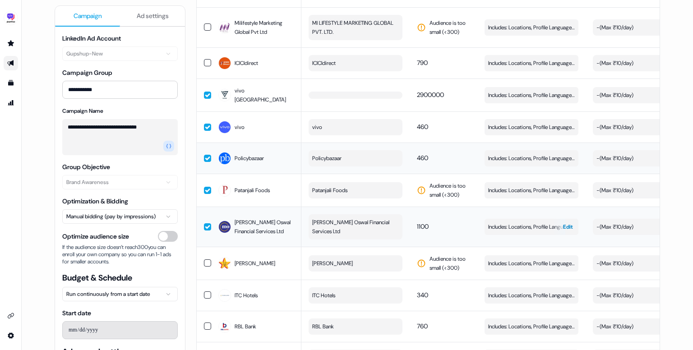
click at [528, 222] on span "Includes: Locations, Profile Language, Job Levels, Job Functions / Excludes: Jo…" at bounding box center [531, 226] width 87 height 9
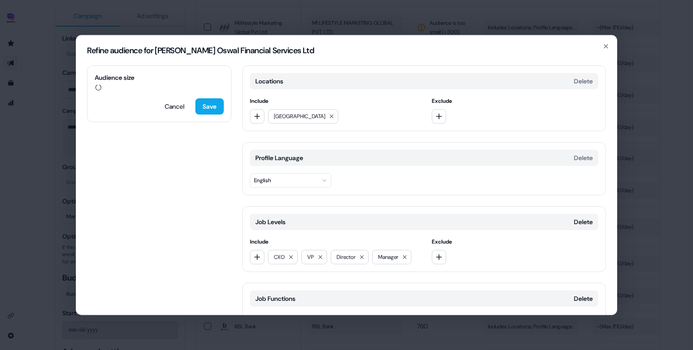
scroll to position [88, 0]
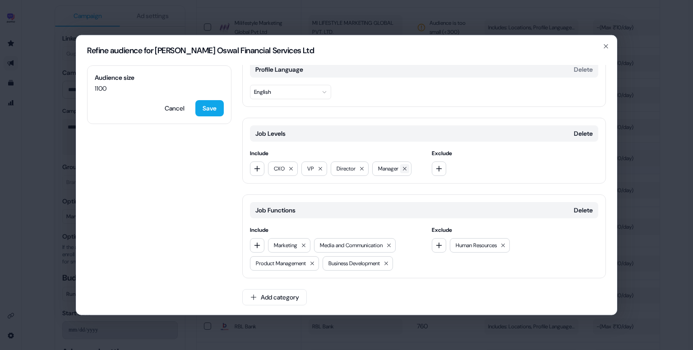
click at [407, 169] on icon at bounding box center [404, 168] width 5 height 5
click at [213, 105] on button "Save" at bounding box center [209, 108] width 28 height 16
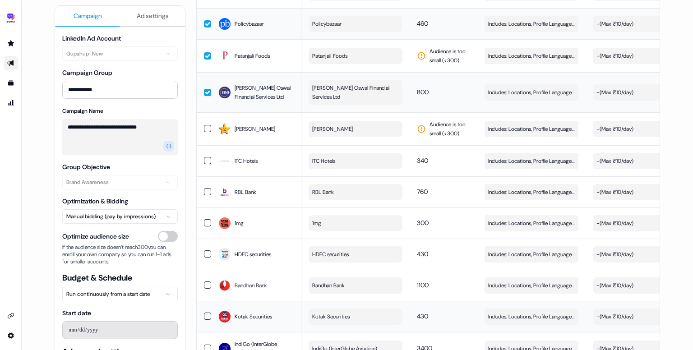
scroll to position [3480, 0]
click at [505, 124] on span "Includes: Locations, Profile Language, Job Levels, Job Functions / Excludes: Jo…" at bounding box center [531, 128] width 87 height 9
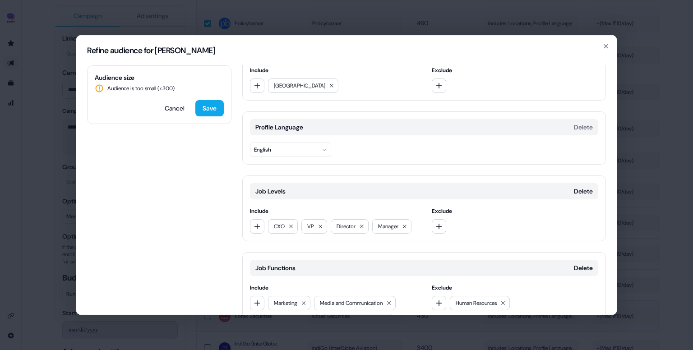
scroll to position [0, 0]
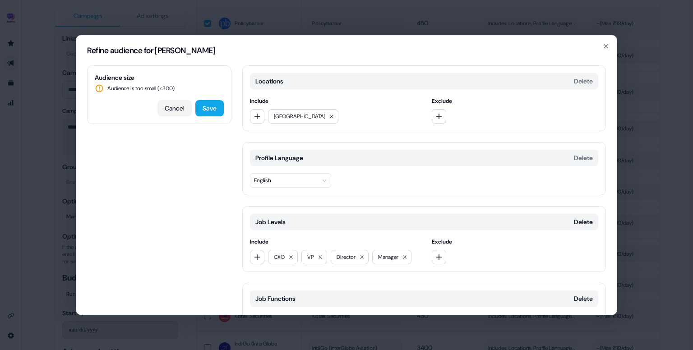
click at [178, 110] on button "Cancel" at bounding box center [174, 108] width 34 height 16
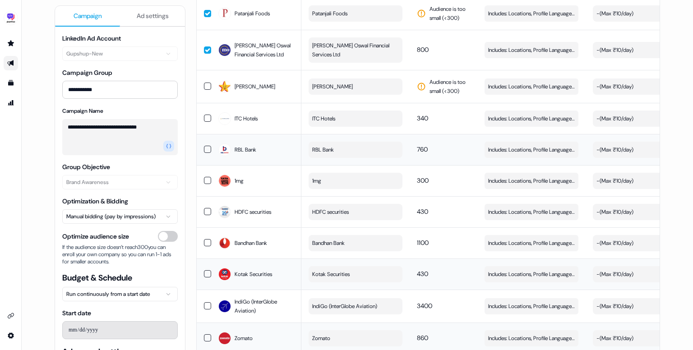
scroll to position [3529, 0]
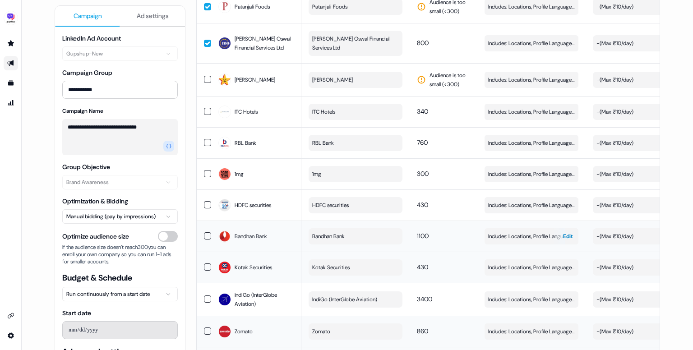
click at [506, 232] on span "Includes: Locations, Profile Language, Job Levels, Job Functions / Excludes: Jo…" at bounding box center [531, 236] width 87 height 9
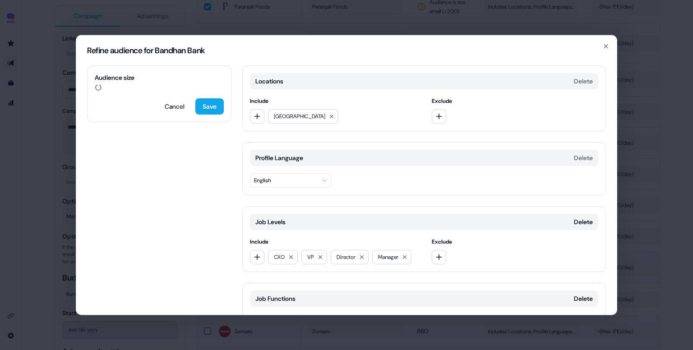
scroll to position [88, 0]
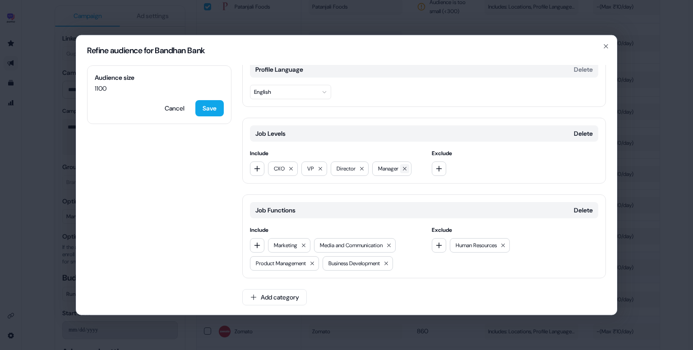
click at [404, 167] on icon at bounding box center [404, 168] width 5 height 5
click at [389, 263] on icon at bounding box center [385, 263] width 5 height 5
click at [252, 243] on button "button" at bounding box center [257, 245] width 14 height 14
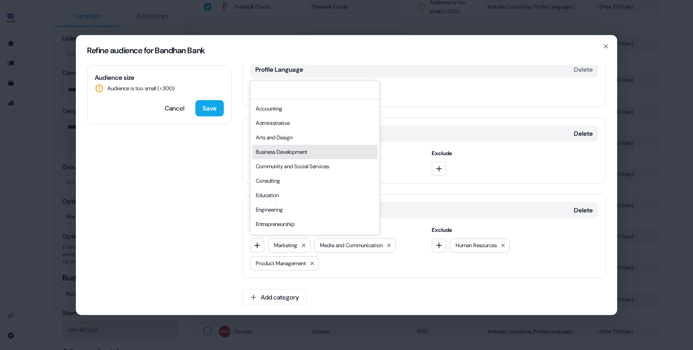
click at [310, 147] on div "Business Development" at bounding box center [314, 152] width 125 height 14
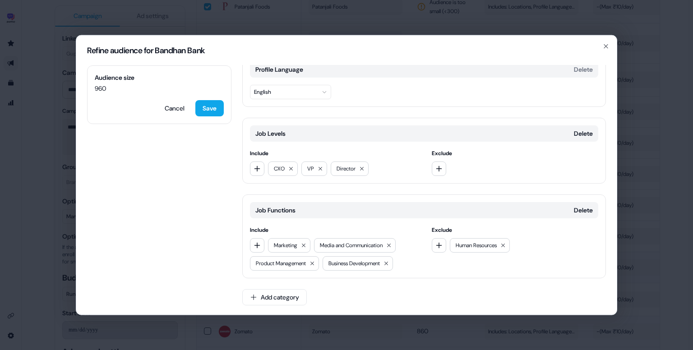
click at [220, 98] on div "Audience size 960 Cancel Save" at bounding box center [159, 94] width 144 height 59
click at [210, 105] on button "Save" at bounding box center [209, 108] width 28 height 16
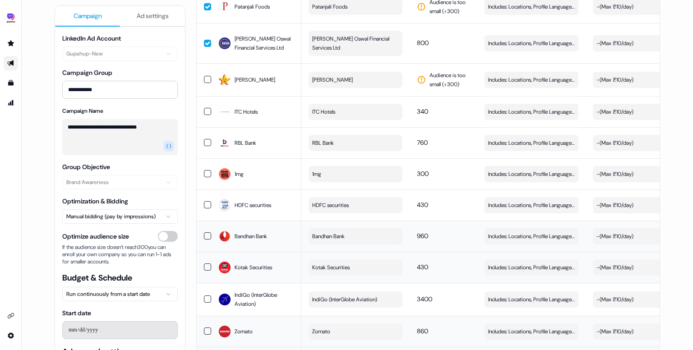
scroll to position [3591, 0]
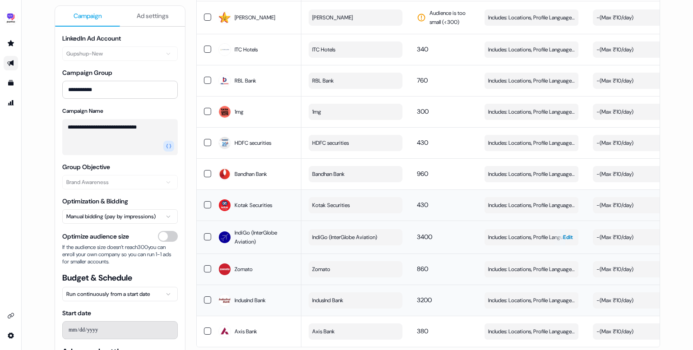
click at [518, 233] on span "Includes: Locations, Profile Language, Job Levels, Job Functions / Excludes: Jo…" at bounding box center [531, 237] width 87 height 9
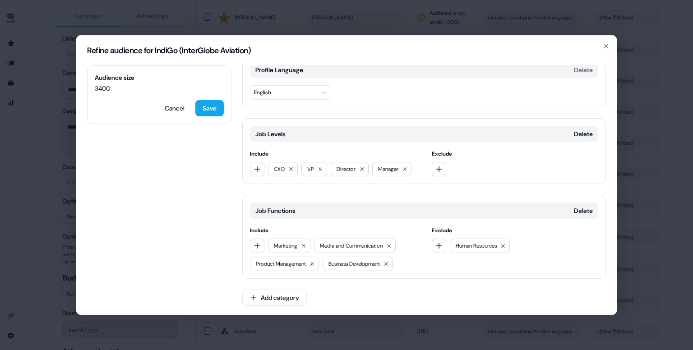
scroll to position [88, 0]
click at [406, 166] on icon at bounding box center [404, 168] width 5 height 5
click at [389, 262] on icon at bounding box center [385, 263] width 5 height 5
click at [315, 262] on icon at bounding box center [311, 263] width 5 height 5
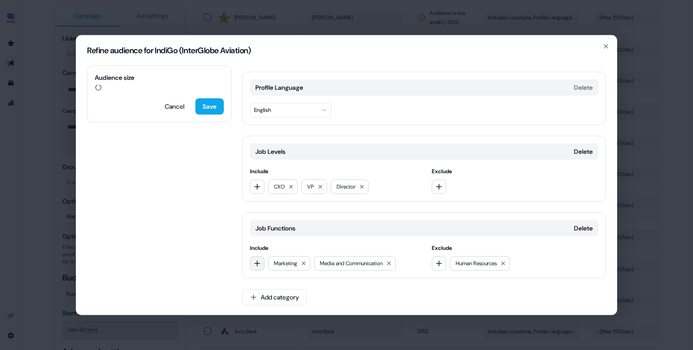
click at [261, 263] on button "button" at bounding box center [257, 263] width 14 height 14
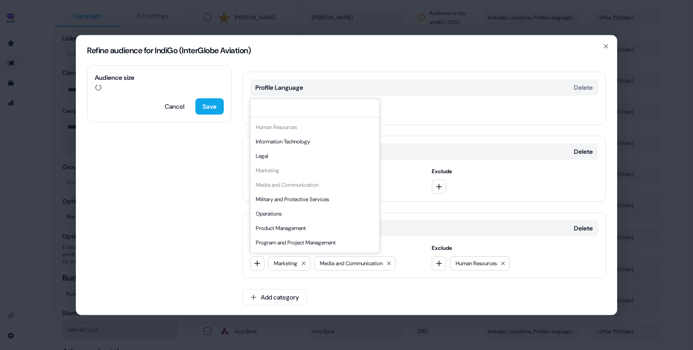
scroll to position [244, 0]
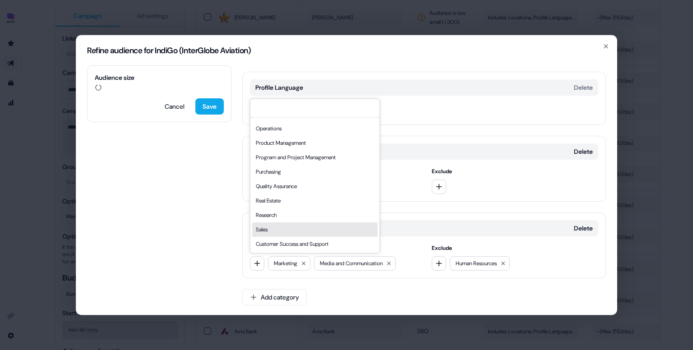
click at [287, 226] on div "Sales" at bounding box center [314, 229] width 125 height 14
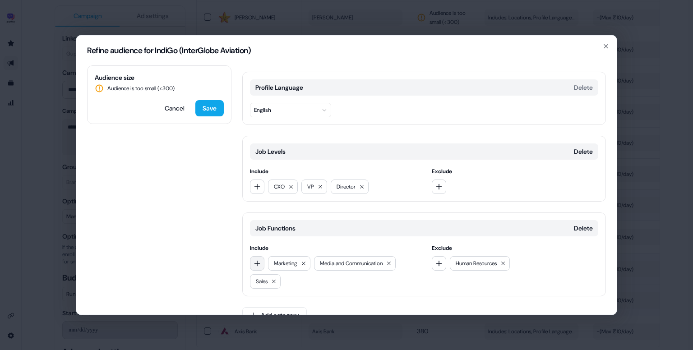
click at [254, 257] on button "button" at bounding box center [257, 263] width 14 height 14
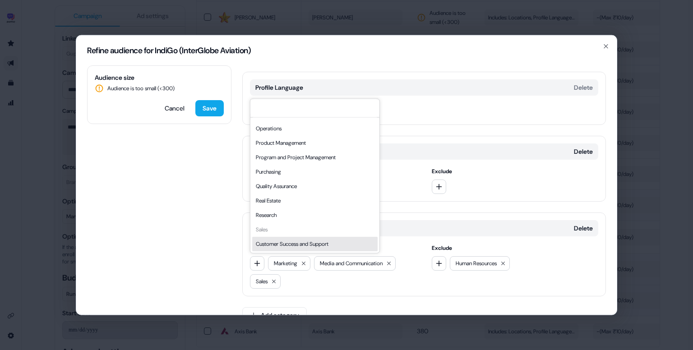
drag, startPoint x: 296, startPoint y: 234, endPoint x: 285, endPoint y: 240, distance: 13.3
click at [285, 240] on div "Accounting Administrative Arts and Design Business Development Community and So…" at bounding box center [314, 63] width 125 height 375
click at [285, 240] on div "Customer Success and Support" at bounding box center [314, 244] width 125 height 14
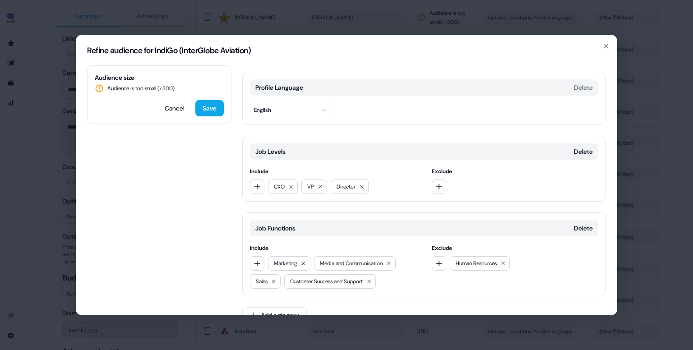
click at [265, 260] on div "Marketing Media and Communication Sales Customer Success and Support" at bounding box center [333, 272] width 167 height 32
click at [256, 260] on icon "button" at bounding box center [256, 263] width 7 height 7
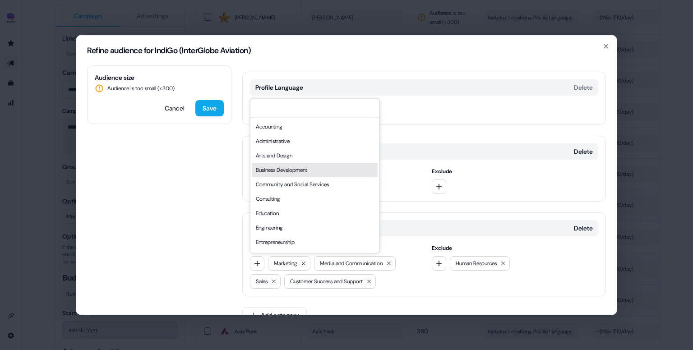
click at [318, 170] on div "Business Development" at bounding box center [314, 170] width 125 height 14
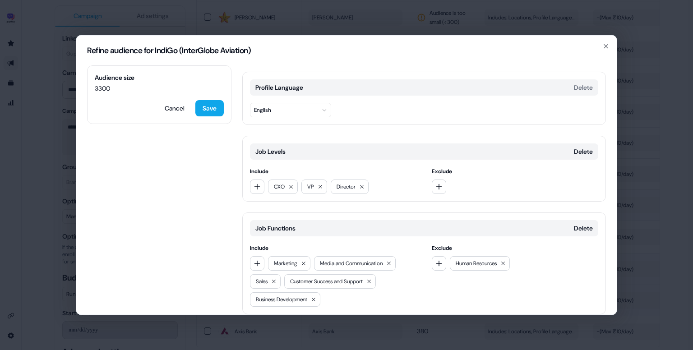
scroll to position [106, 0]
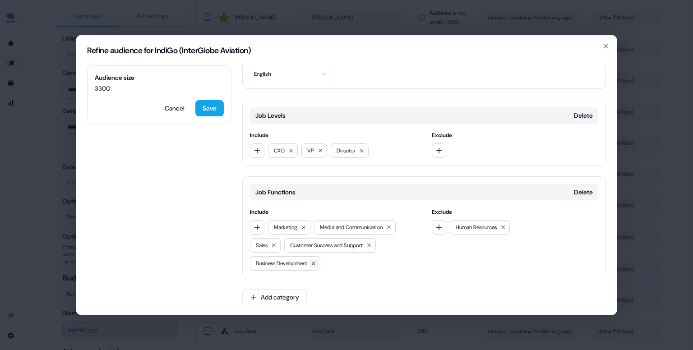
click at [316, 261] on icon at bounding box center [313, 263] width 5 height 5
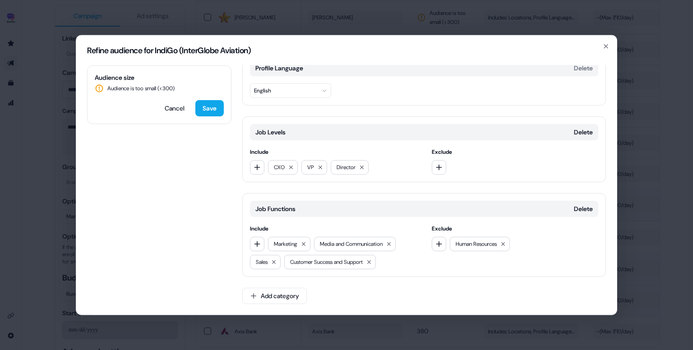
scroll to position [88, 0]
click at [260, 244] on icon "button" at bounding box center [256, 245] width 7 height 7
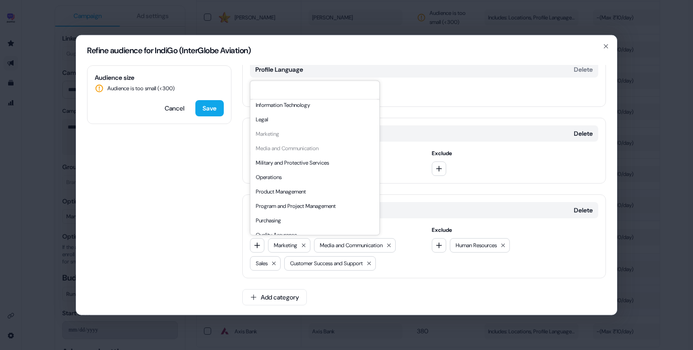
scroll to position [178, 0]
click at [326, 177] on div "Operations" at bounding box center [314, 176] width 125 height 14
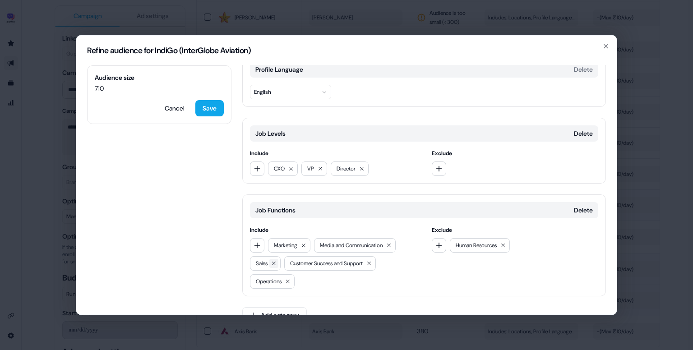
click at [276, 262] on icon at bounding box center [273, 263] width 5 height 5
click at [207, 112] on button "Save" at bounding box center [209, 108] width 28 height 16
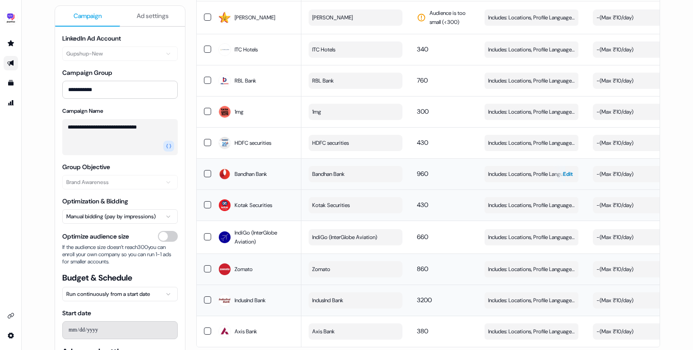
click at [528, 170] on span "Includes: Locations, Profile Language, Job Levels, Job Functions / Excludes: Jo…" at bounding box center [531, 174] width 87 height 9
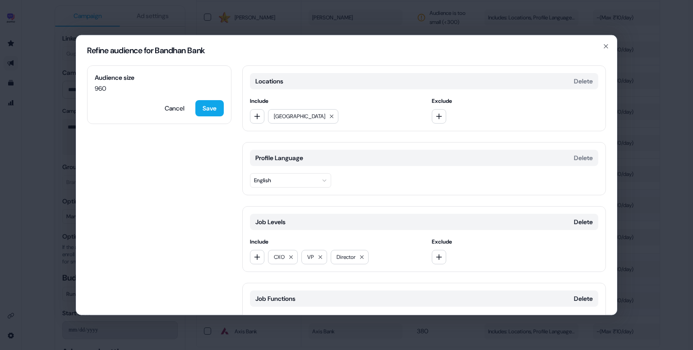
scroll to position [88, 0]
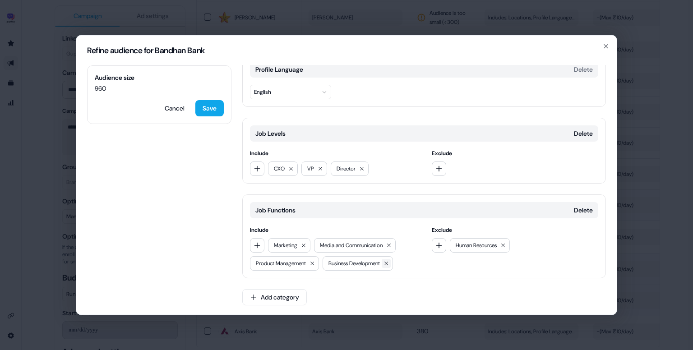
click at [391, 265] on button at bounding box center [386, 263] width 9 height 9
click at [257, 246] on icon "button" at bounding box center [256, 245] width 7 height 7
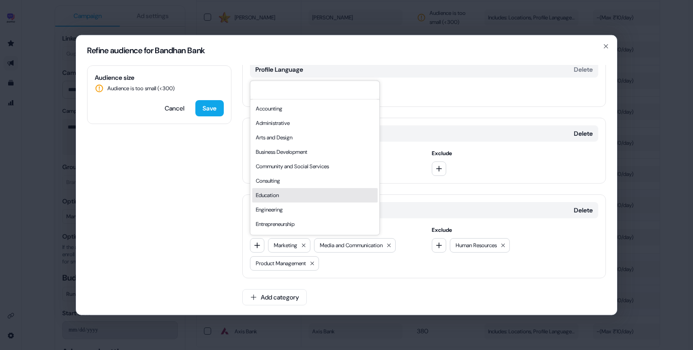
scroll to position [244, 0]
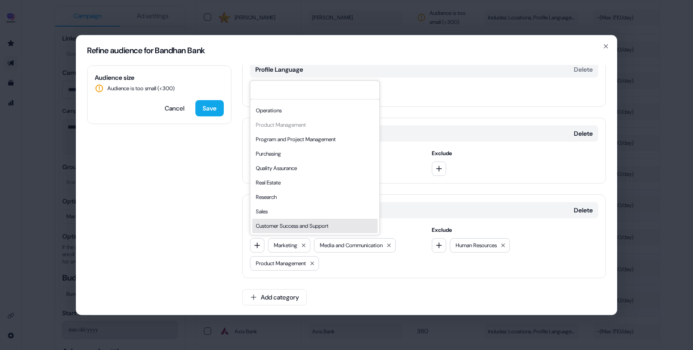
click at [305, 222] on div "Customer Success and Support" at bounding box center [314, 226] width 125 height 14
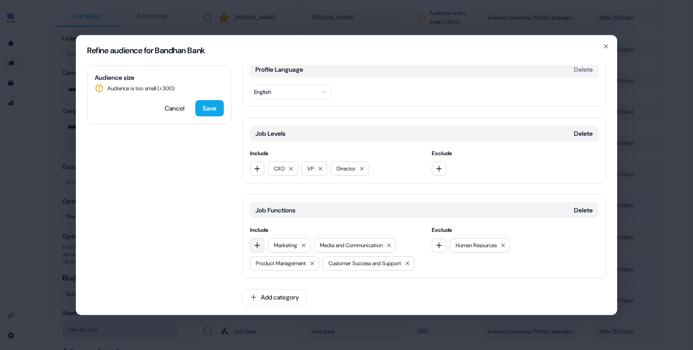
click at [258, 244] on icon "button" at bounding box center [257, 245] width 6 height 6
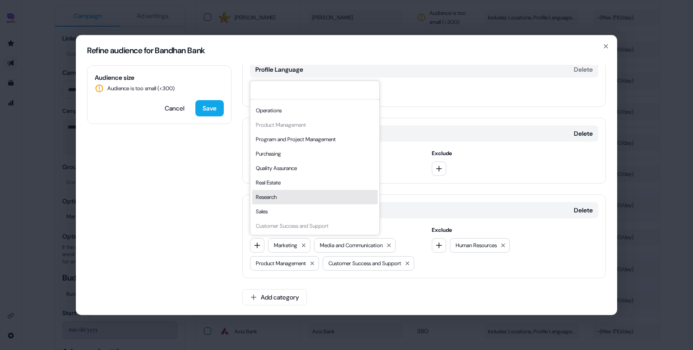
click at [280, 209] on div "Sales" at bounding box center [314, 211] width 125 height 14
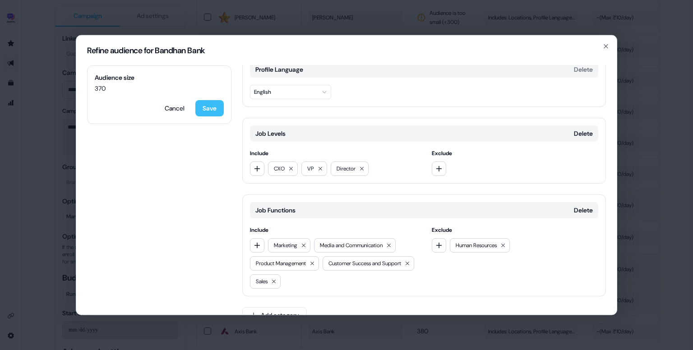
click at [203, 104] on button "Save" at bounding box center [209, 108] width 28 height 16
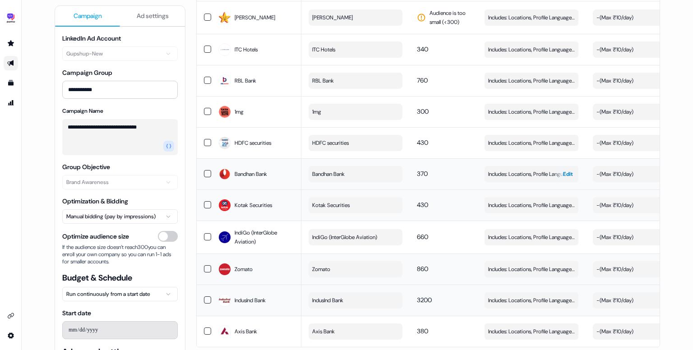
click at [508, 170] on span "Includes: Locations, Profile Language, Job Levels, Job Functions / Excludes: Jo…" at bounding box center [531, 174] width 87 height 9
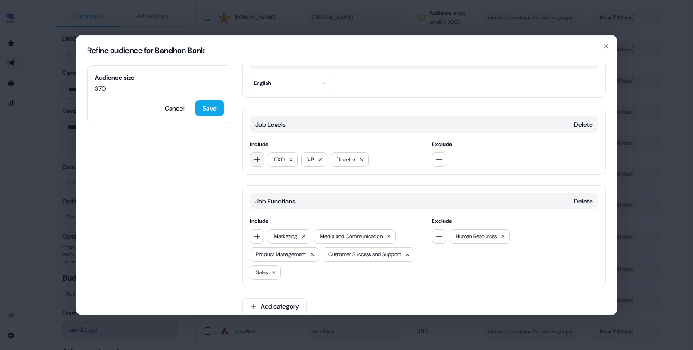
scroll to position [105, 0]
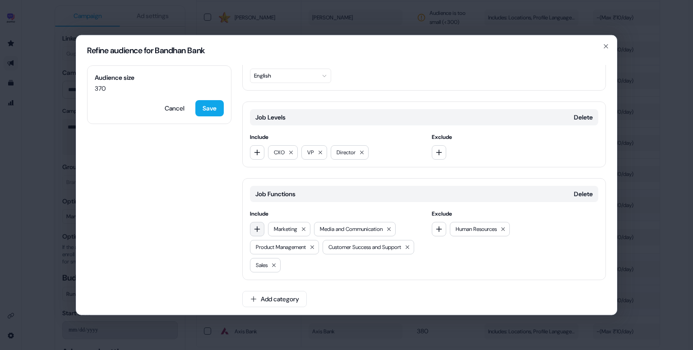
click at [254, 229] on icon "button" at bounding box center [256, 229] width 7 height 7
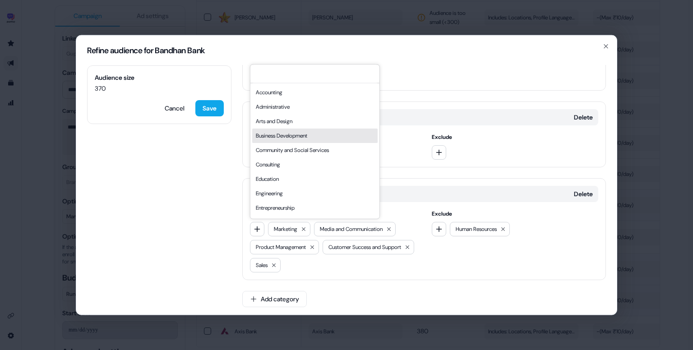
click at [287, 139] on div "Business Development" at bounding box center [314, 136] width 125 height 14
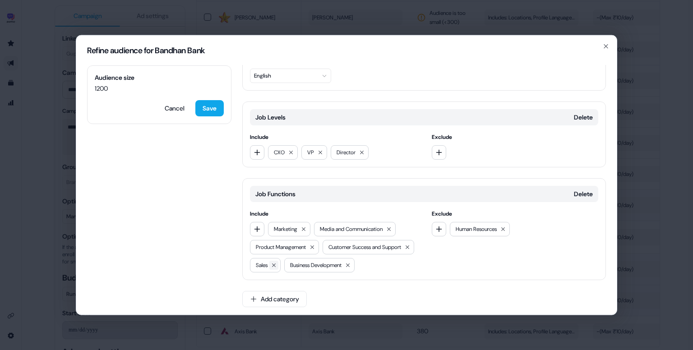
click at [276, 262] on icon at bounding box center [273, 264] width 5 height 5
click at [208, 112] on button "Save" at bounding box center [209, 108] width 28 height 16
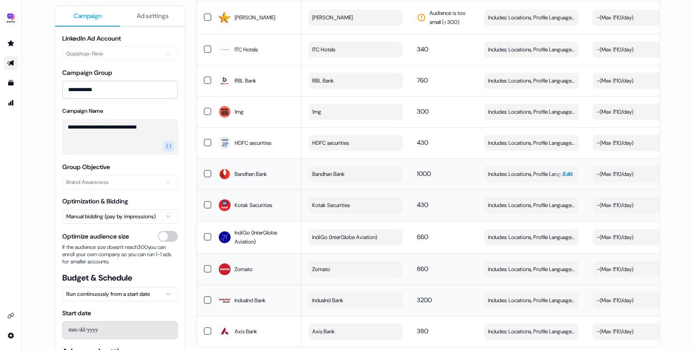
click at [511, 170] on span "Includes: Locations, Profile Language, Job Levels, Job Functions / Excludes: Jo…" at bounding box center [531, 174] width 87 height 9
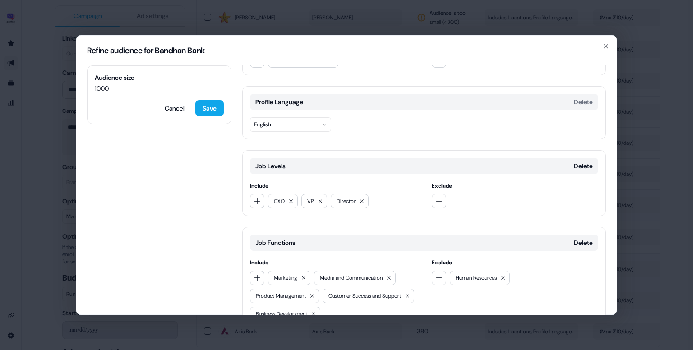
scroll to position [124, 0]
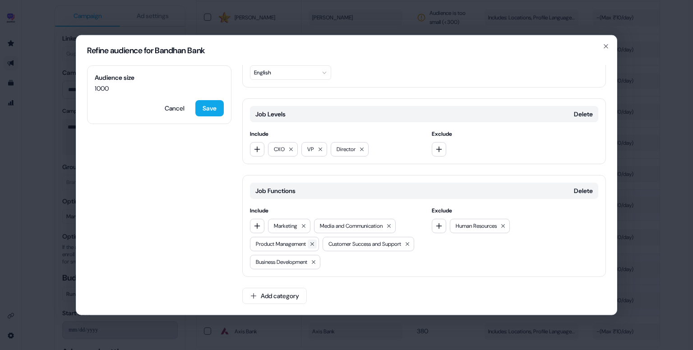
click at [317, 239] on button at bounding box center [312, 243] width 9 height 9
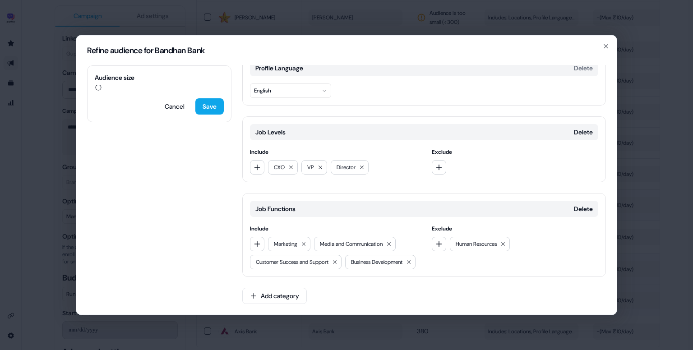
scroll to position [106, 0]
click at [212, 109] on button "Save" at bounding box center [209, 108] width 28 height 16
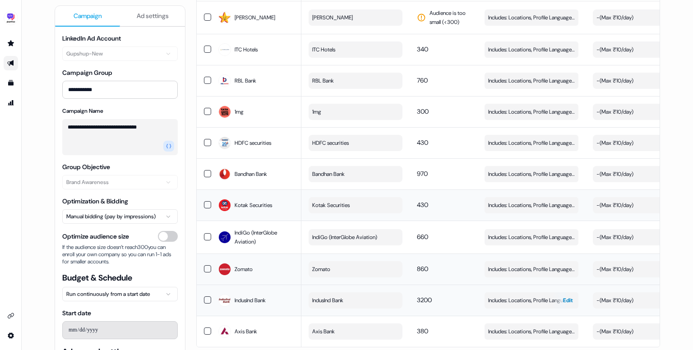
click at [527, 296] on span "Includes: Locations, Profile Language, Job Levels, Job Functions / Excludes: Jo…" at bounding box center [531, 300] width 87 height 9
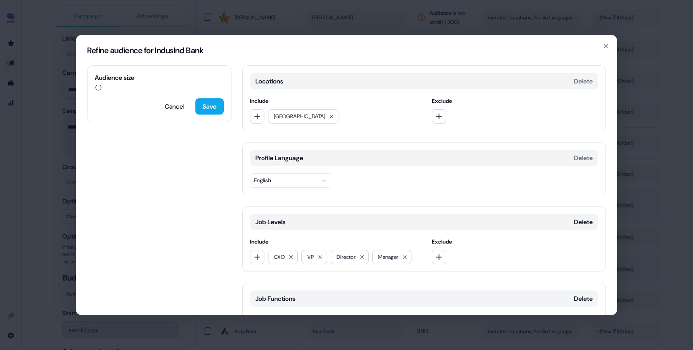
scroll to position [88, 0]
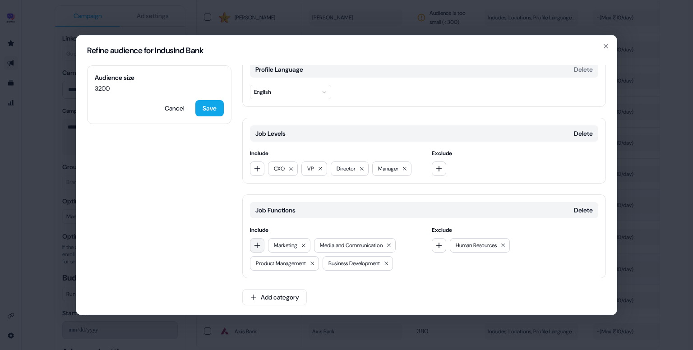
click at [257, 246] on icon "button" at bounding box center [256, 245] width 7 height 7
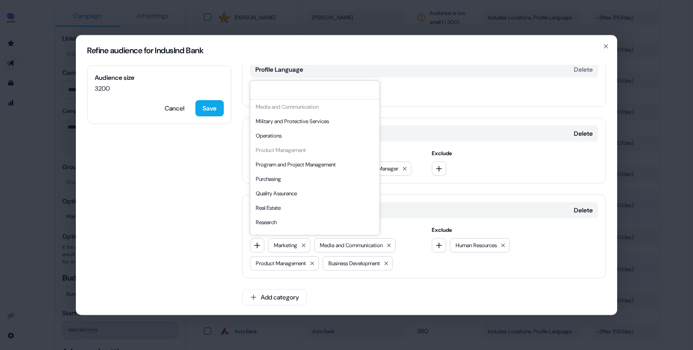
scroll to position [244, 0]
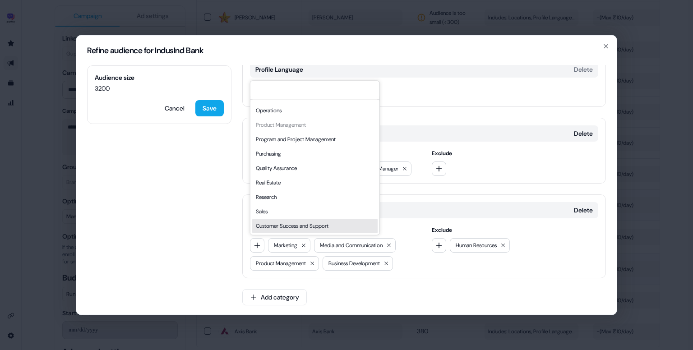
click at [280, 224] on div "Customer Success and Support" at bounding box center [314, 226] width 125 height 14
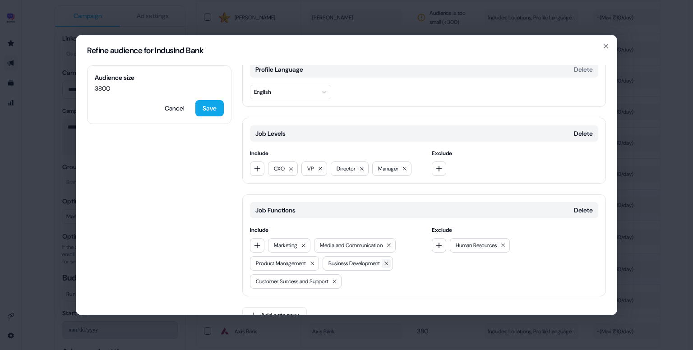
click at [389, 263] on icon at bounding box center [385, 263] width 5 height 5
click at [315, 262] on icon at bounding box center [311, 263] width 5 height 5
click at [408, 171] on button at bounding box center [404, 168] width 9 height 9
click at [256, 244] on icon "button" at bounding box center [257, 245] width 6 height 6
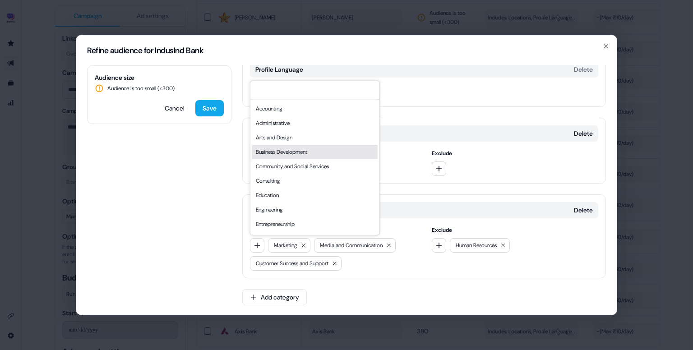
click at [308, 151] on div "Business Development" at bounding box center [314, 152] width 125 height 14
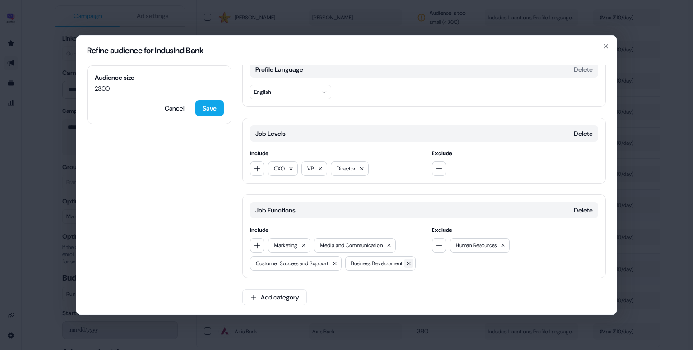
click at [407, 265] on icon at bounding box center [409, 264] width 4 height 4
click at [258, 231] on span "Include" at bounding box center [333, 230] width 167 height 9
click at [258, 245] on icon "button" at bounding box center [256, 245] width 7 height 7
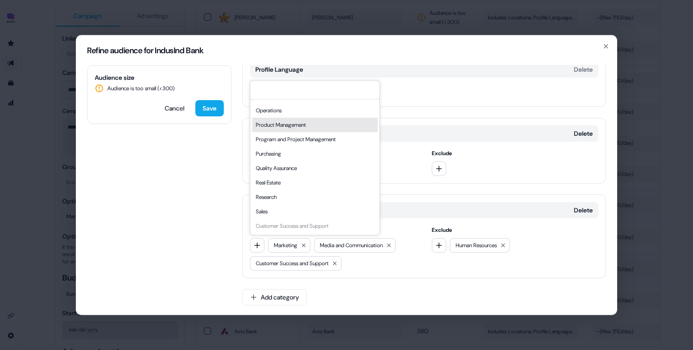
click at [281, 128] on div "Product Management" at bounding box center [314, 125] width 125 height 14
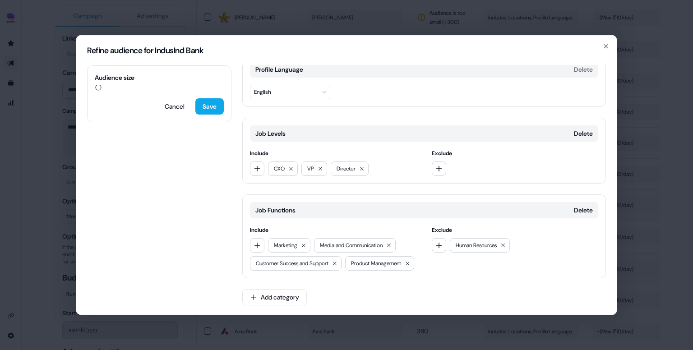
scroll to position [106, 0]
click at [258, 240] on icon "button" at bounding box center [256, 243] width 7 height 7
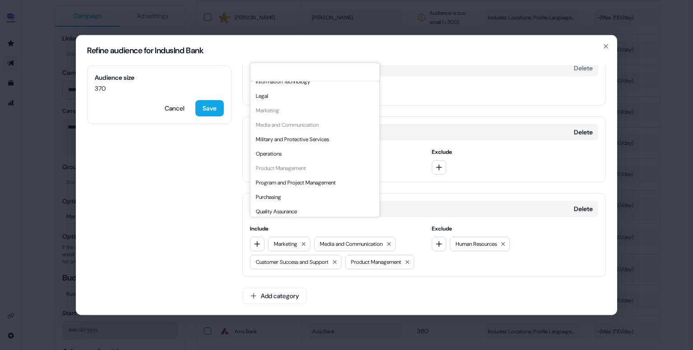
scroll to position [244, 0]
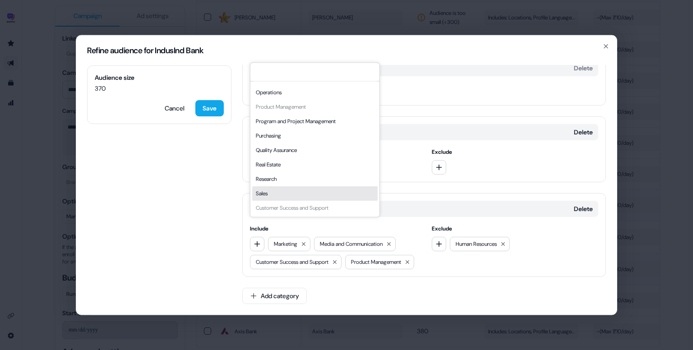
click at [280, 188] on div "Sales" at bounding box center [314, 193] width 125 height 14
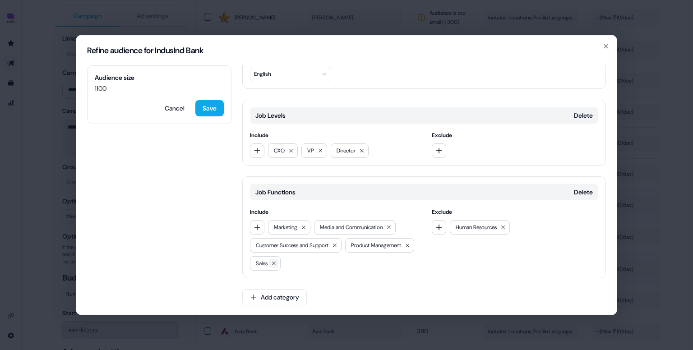
click at [276, 262] on icon at bounding box center [273, 263] width 5 height 5
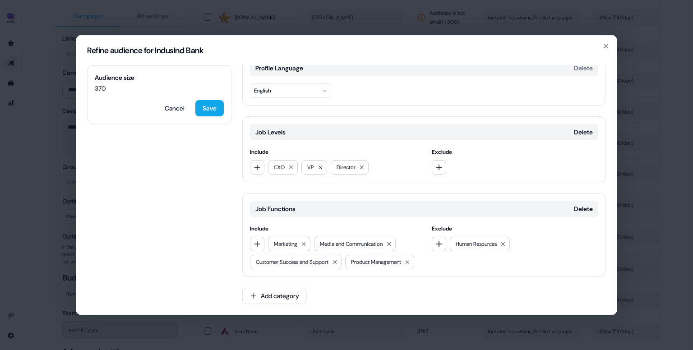
click at [250, 224] on div "Include Marketing Media and Communication Customer Success and Support Product …" at bounding box center [333, 246] width 167 height 45
click at [253, 237] on button "button" at bounding box center [257, 244] width 14 height 14
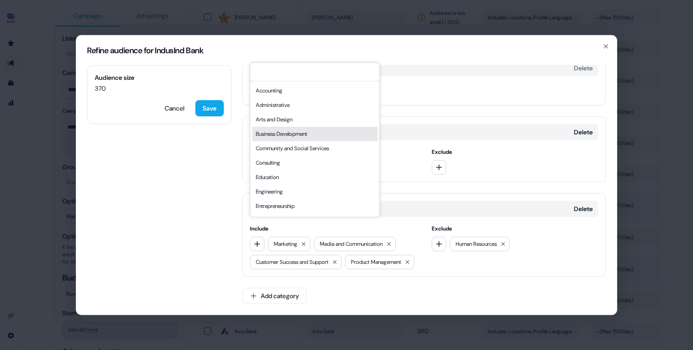
click at [296, 137] on div "Business Development" at bounding box center [314, 134] width 125 height 14
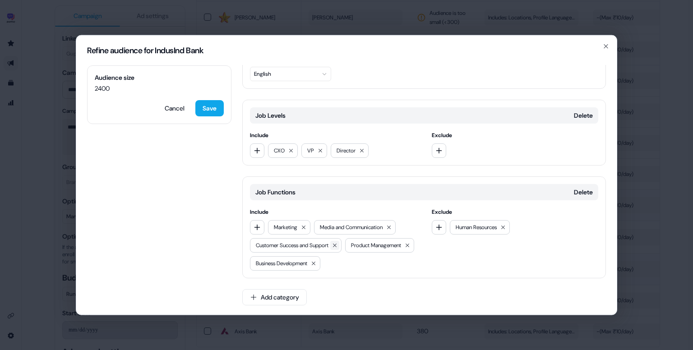
click at [337, 244] on icon at bounding box center [334, 245] width 5 height 5
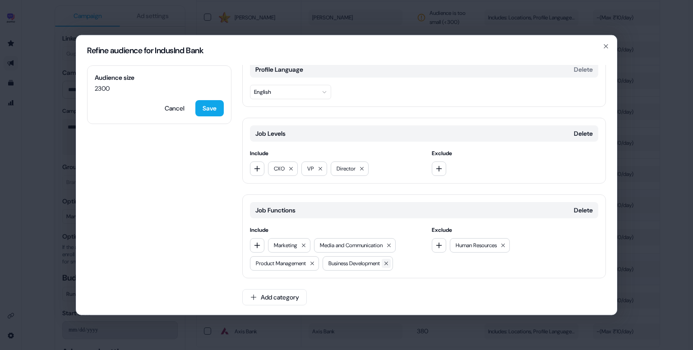
click at [389, 261] on icon at bounding box center [385, 263] width 5 height 5
click at [262, 244] on button "button" at bounding box center [257, 245] width 14 height 14
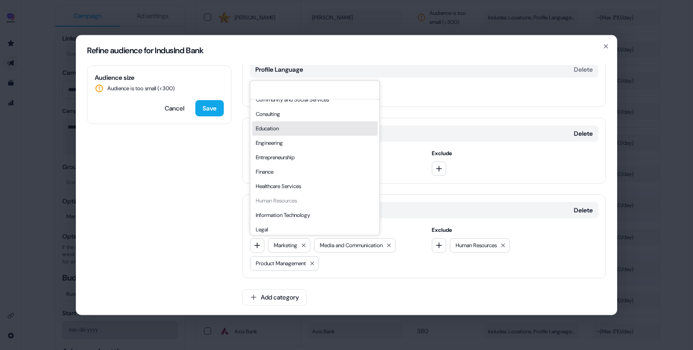
scroll to position [0, 0]
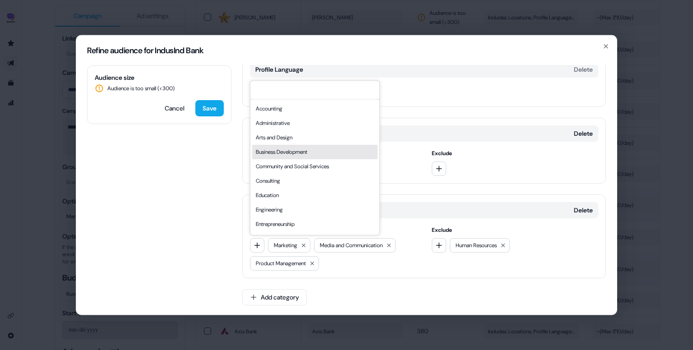
click at [289, 156] on div "Business Development" at bounding box center [314, 152] width 125 height 14
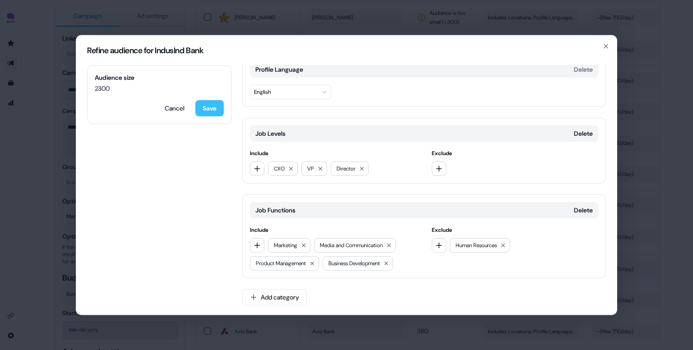
click at [207, 107] on button "Save" at bounding box center [209, 108] width 28 height 16
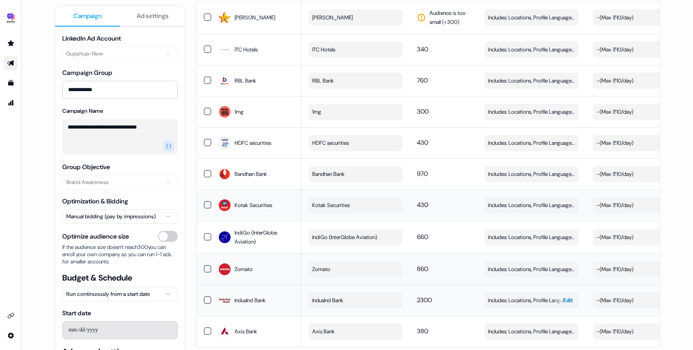
click at [526, 296] on span "Includes: Locations, Profile Language, Job Levels, Job Functions / Excludes: Jo…" at bounding box center [531, 300] width 87 height 9
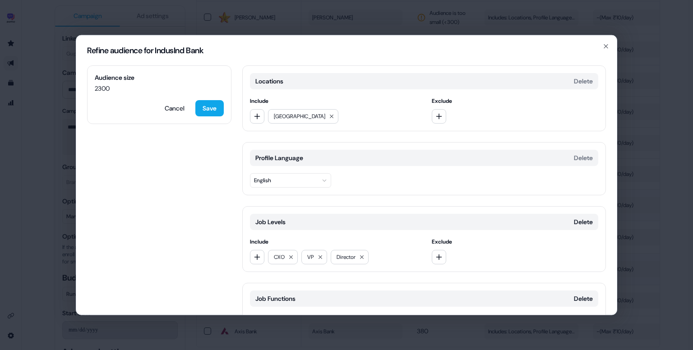
scroll to position [88, 0]
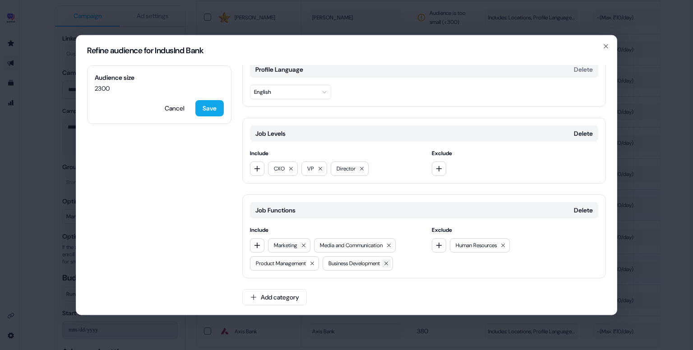
click at [391, 265] on button at bounding box center [386, 263] width 9 height 9
click at [258, 247] on icon "button" at bounding box center [256, 245] width 7 height 7
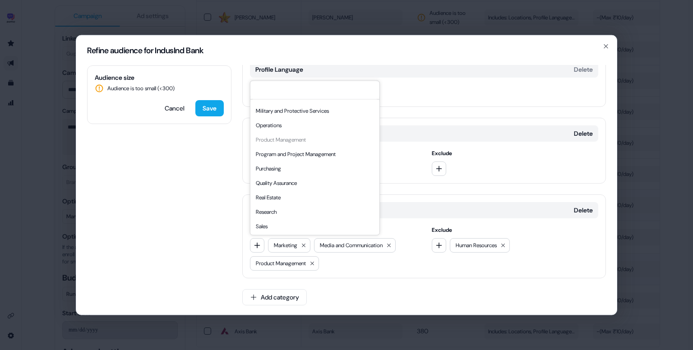
scroll to position [244, 0]
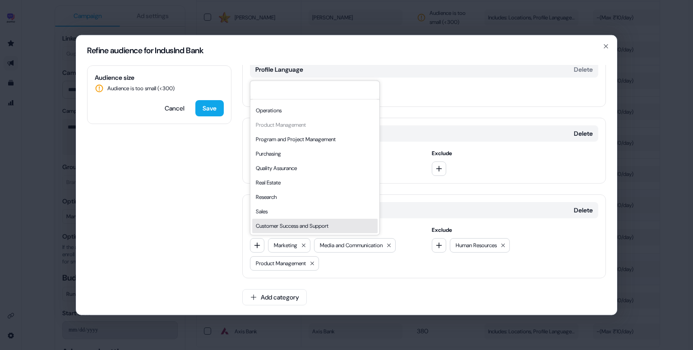
click at [276, 221] on div "Customer Success and Support" at bounding box center [314, 226] width 125 height 14
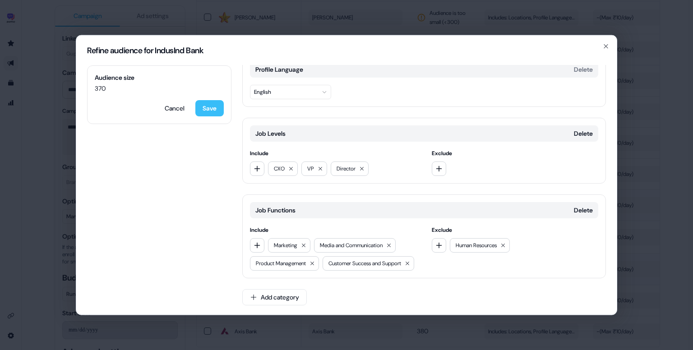
click at [208, 107] on button "Save" at bounding box center [209, 108] width 28 height 16
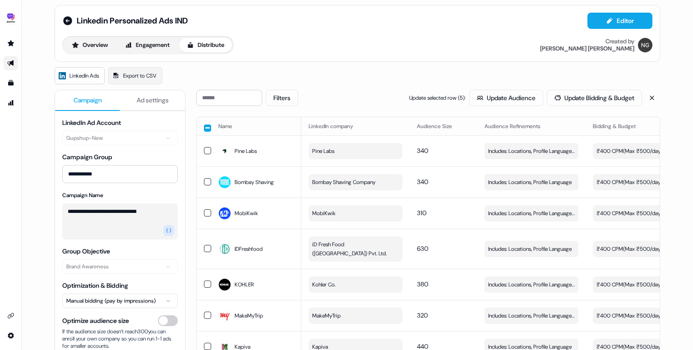
scroll to position [0, 0]
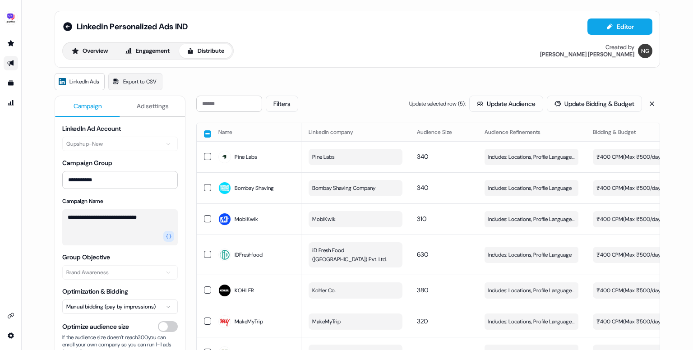
click at [204, 134] on button "button" at bounding box center [207, 133] width 7 height 7
click at [204, 135] on button "button" at bounding box center [207, 132] width 7 height 7
click at [86, 58] on button "Overview" at bounding box center [89, 51] width 51 height 14
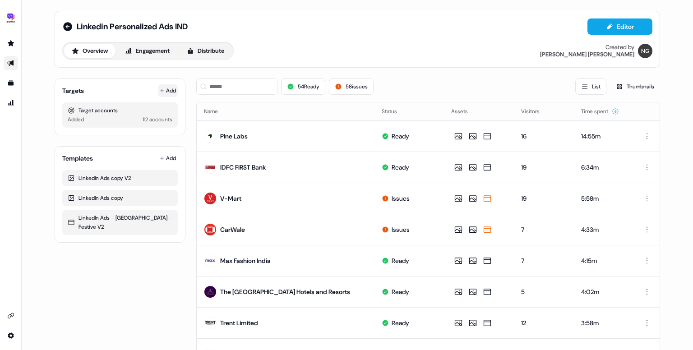
click at [168, 94] on button "Add" at bounding box center [168, 90] width 20 height 13
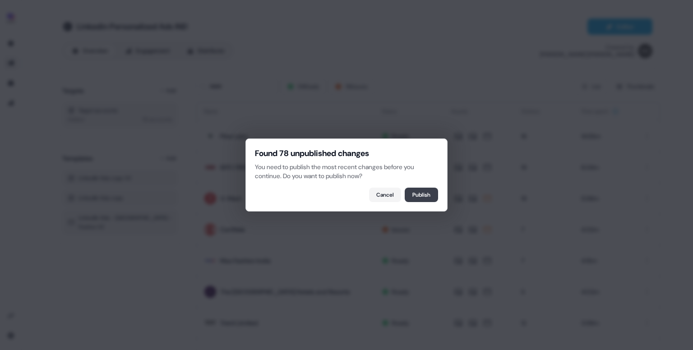
click at [418, 193] on button "Publish" at bounding box center [421, 195] width 33 height 14
click at [416, 190] on button "Refresh" at bounding box center [421, 195] width 34 height 14
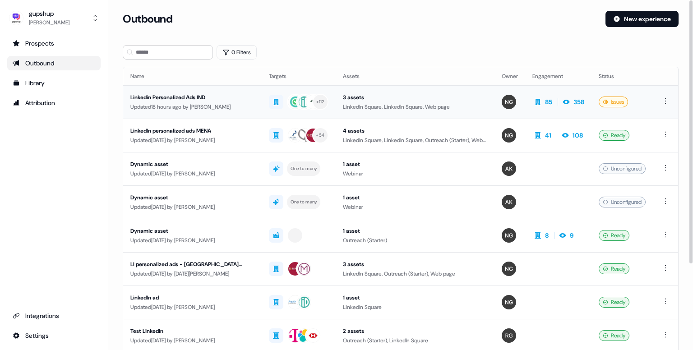
click at [216, 102] on div "Updated 18 hours ago by [PERSON_NAME]" at bounding box center [192, 106] width 124 height 9
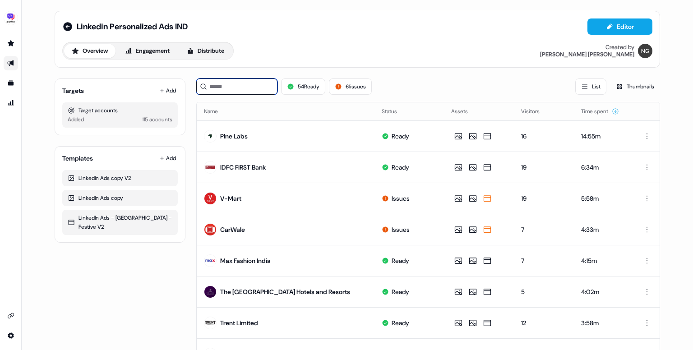
click at [235, 87] on input at bounding box center [236, 86] width 81 height 16
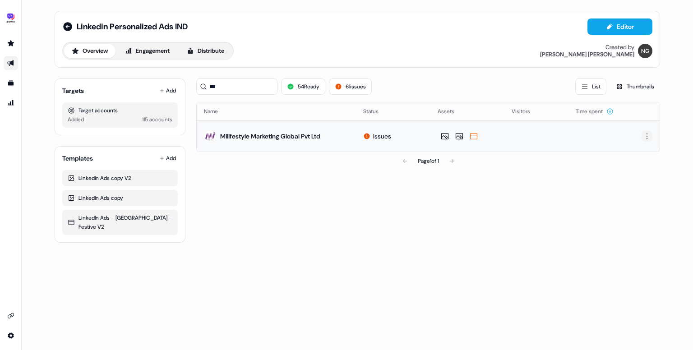
click at [646, 136] on html "For the best experience switch devices to a bigger screen. Go to [DOMAIN_NAME] …" at bounding box center [346, 175] width 693 height 350
click at [632, 167] on span "Delete" at bounding box center [631, 166] width 16 height 7
click at [245, 91] on input "***" at bounding box center [236, 86] width 81 height 16
click at [645, 132] on html "For the best experience switch devices to a bigger screen. Go to [DOMAIN_NAME] …" at bounding box center [346, 175] width 693 height 350
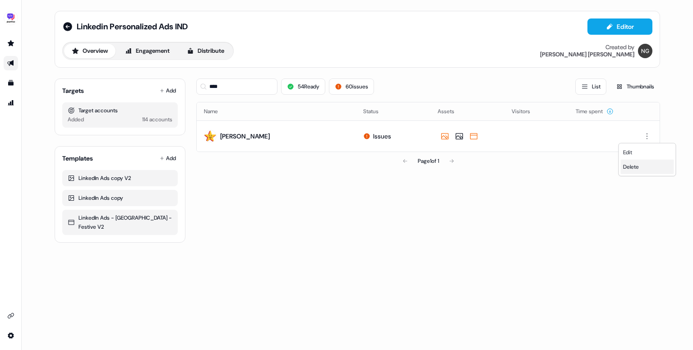
click at [628, 166] on span "Delete" at bounding box center [631, 166] width 16 height 7
click at [222, 87] on input "****" at bounding box center [236, 86] width 81 height 16
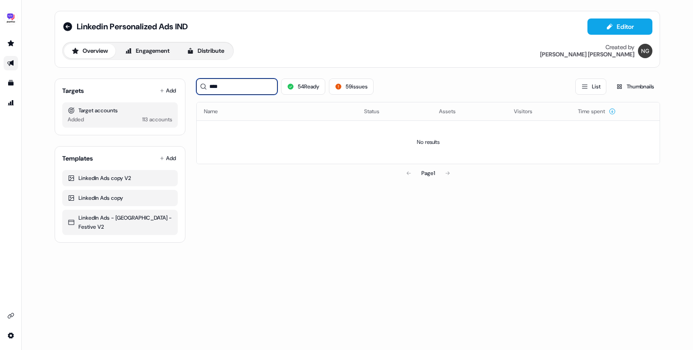
click at [222, 87] on input "****" at bounding box center [236, 86] width 81 height 16
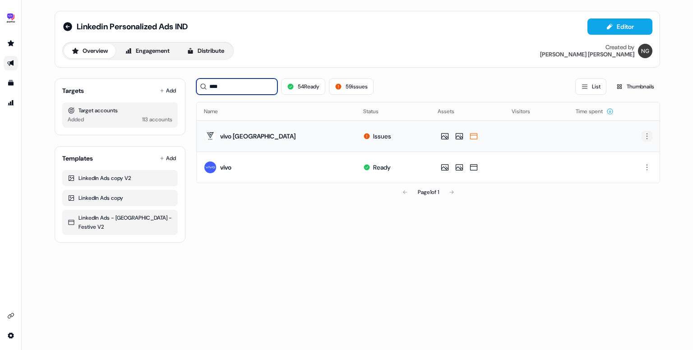
type input "****"
click at [647, 133] on html "For the best experience switch devices to a bigger screen. Go to [DOMAIN_NAME] …" at bounding box center [346, 175] width 693 height 350
click at [633, 167] on span "Delete" at bounding box center [631, 166] width 16 height 7
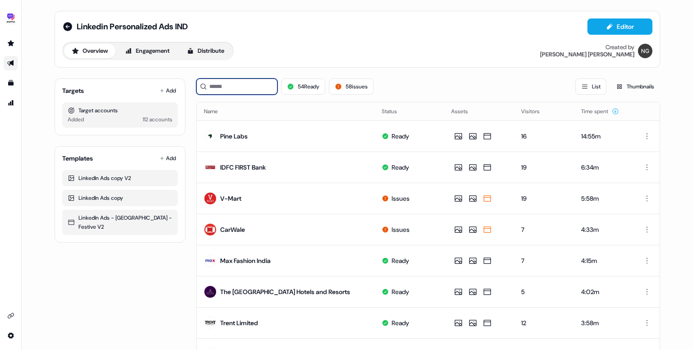
click at [267, 89] on input at bounding box center [236, 86] width 81 height 16
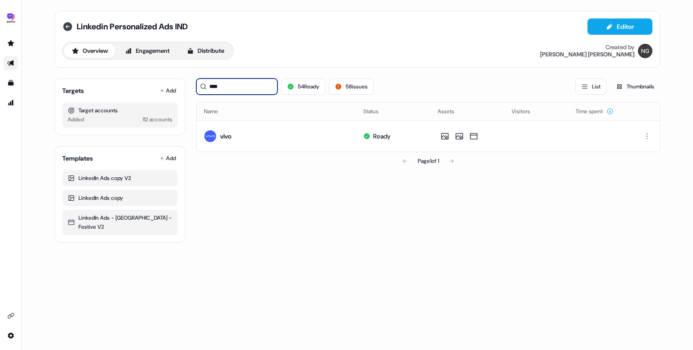
type input "****"
click at [69, 30] on icon at bounding box center [67, 26] width 9 height 9
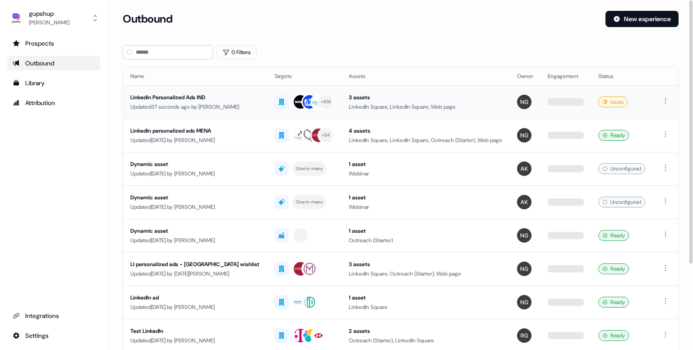
click at [209, 97] on div "Linkedin Personalized Ads IND" at bounding box center [194, 97] width 129 height 9
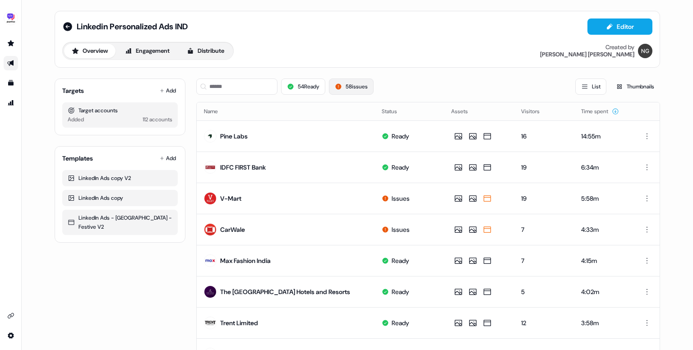
click at [354, 83] on button "58 issues" at bounding box center [351, 86] width 45 height 16
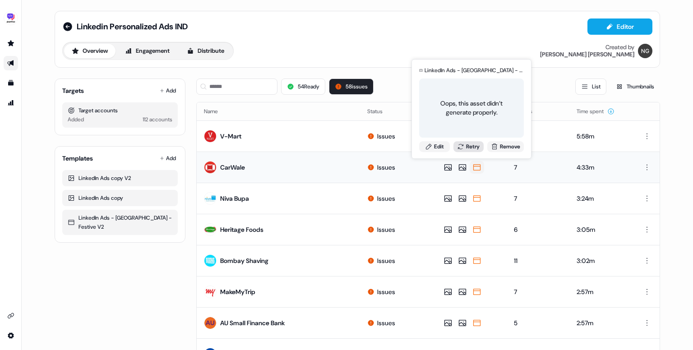
click at [470, 148] on button "Retry" at bounding box center [468, 146] width 31 height 11
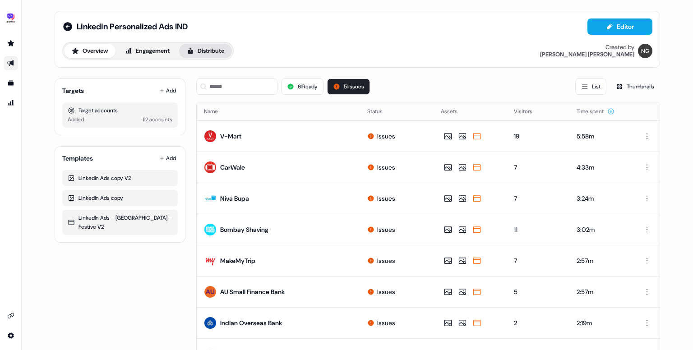
click at [223, 51] on button "Distribute" at bounding box center [205, 51] width 53 height 14
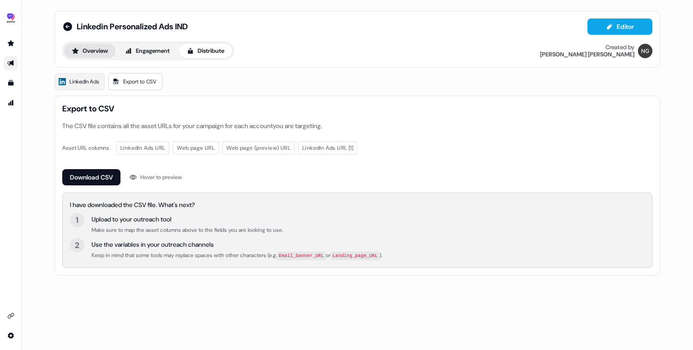
click at [111, 48] on button "Overview" at bounding box center [89, 51] width 51 height 14
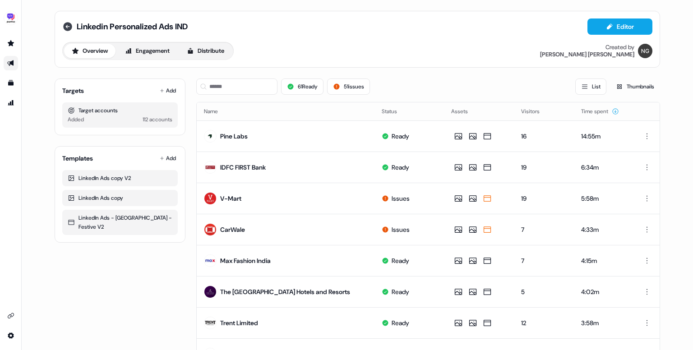
click at [65, 26] on icon at bounding box center [67, 26] width 11 height 11
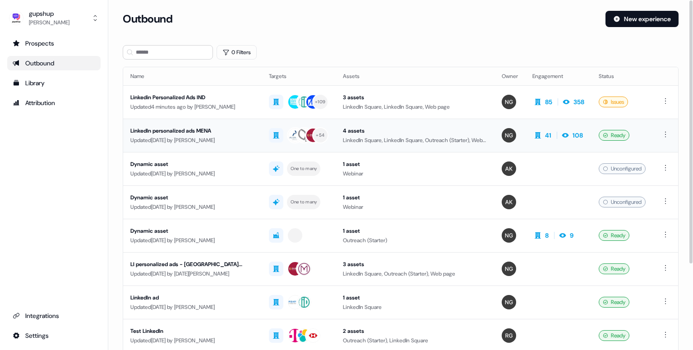
click at [206, 122] on td "LinkedIn personalized ads MENA Updated 7 days ago by Nikunj Gupta" at bounding box center [192, 135] width 138 height 33
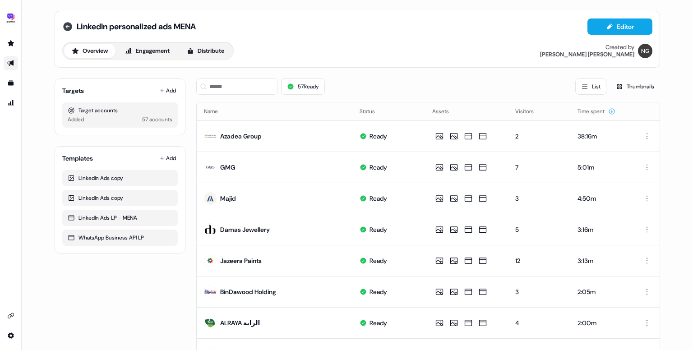
click at [67, 24] on icon at bounding box center [67, 26] width 9 height 9
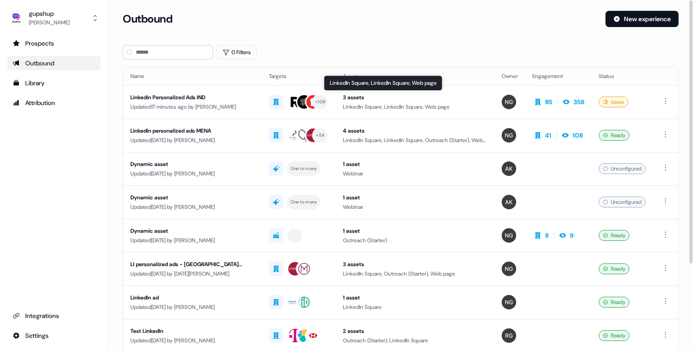
click at [376, 100] on div "3 assets" at bounding box center [415, 97] width 144 height 9
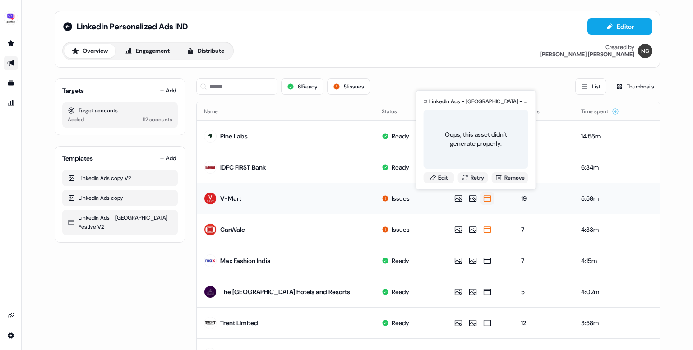
click at [474, 183] on button "Retry" at bounding box center [472, 177] width 31 height 11
click at [474, 182] on button "Retry" at bounding box center [472, 177] width 31 height 11
click at [470, 176] on button "Retry" at bounding box center [472, 177] width 31 height 11
